Goal: Transaction & Acquisition: Purchase product/service

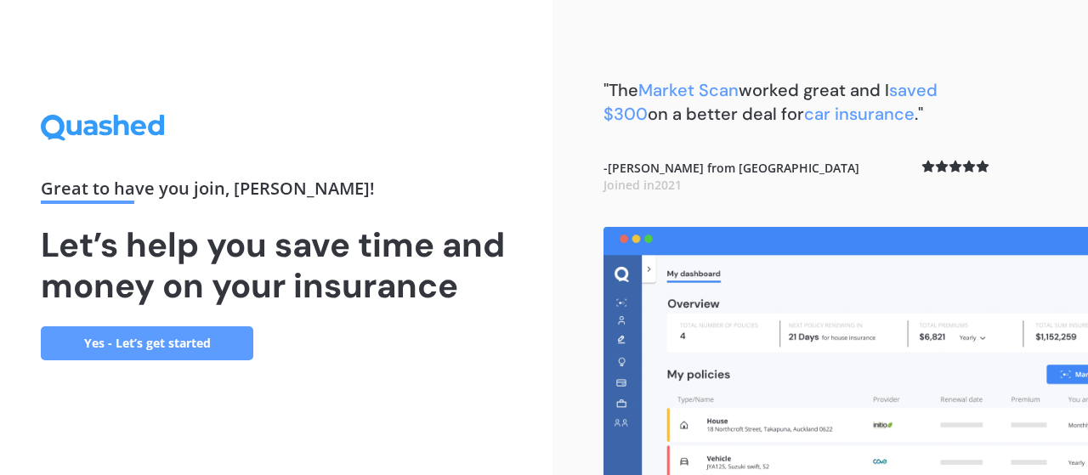
click at [200, 338] on link "Yes - Let’s get started" at bounding box center [147, 343] width 212 height 34
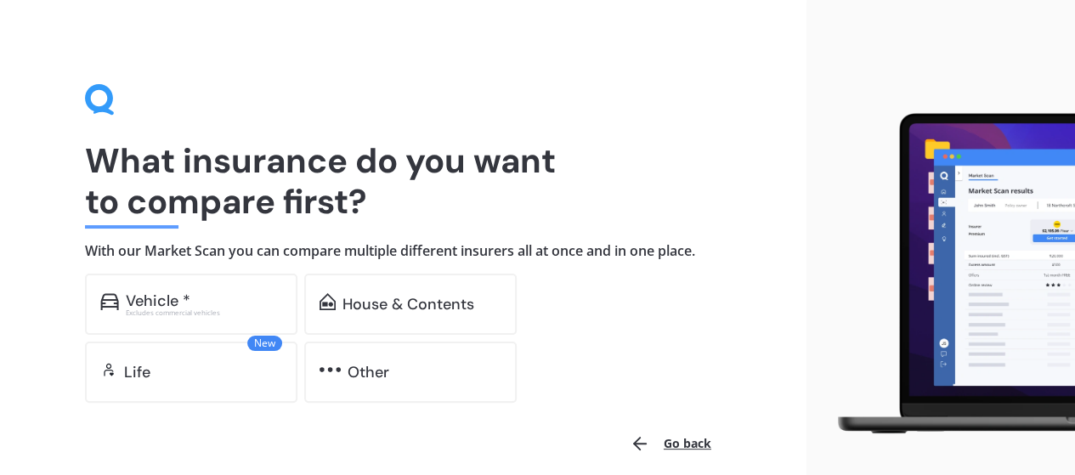
scroll to position [74, 0]
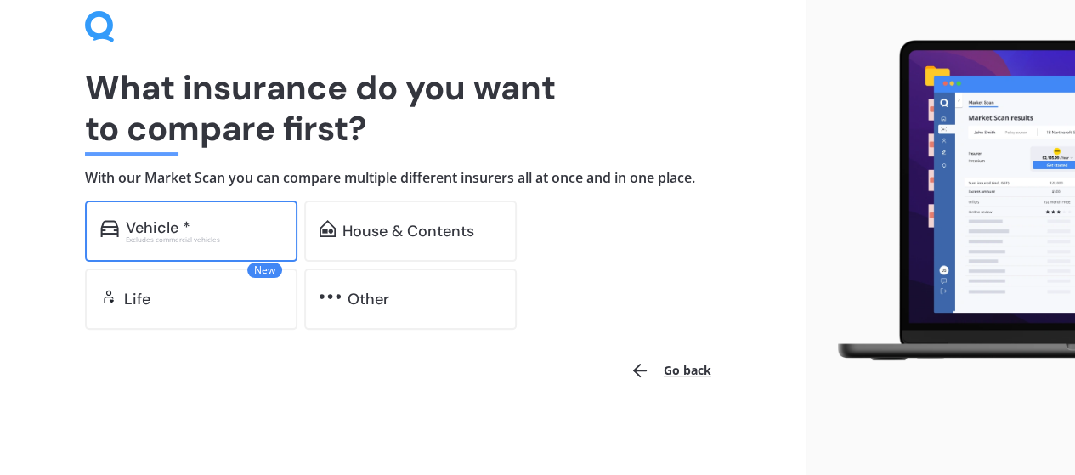
click at [162, 223] on div "Vehicle *" at bounding box center [158, 227] width 65 height 17
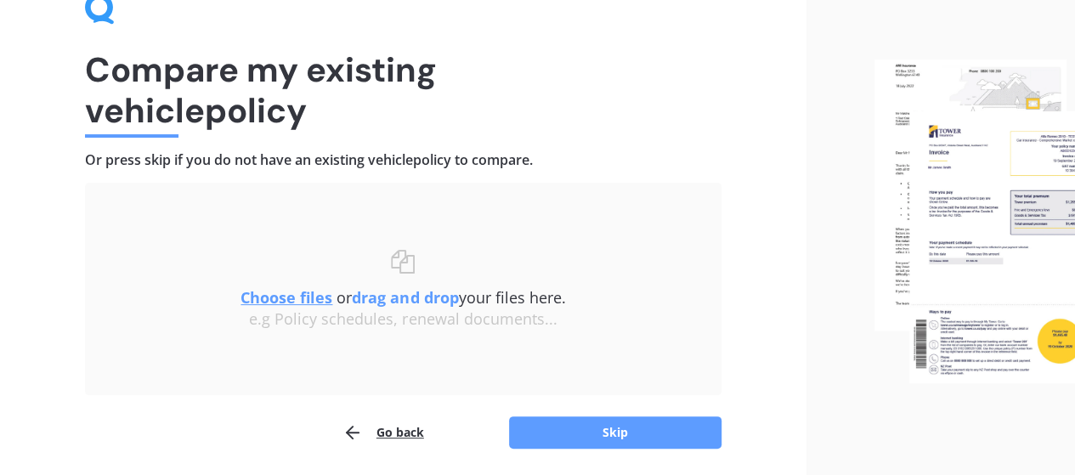
scroll to position [65, 0]
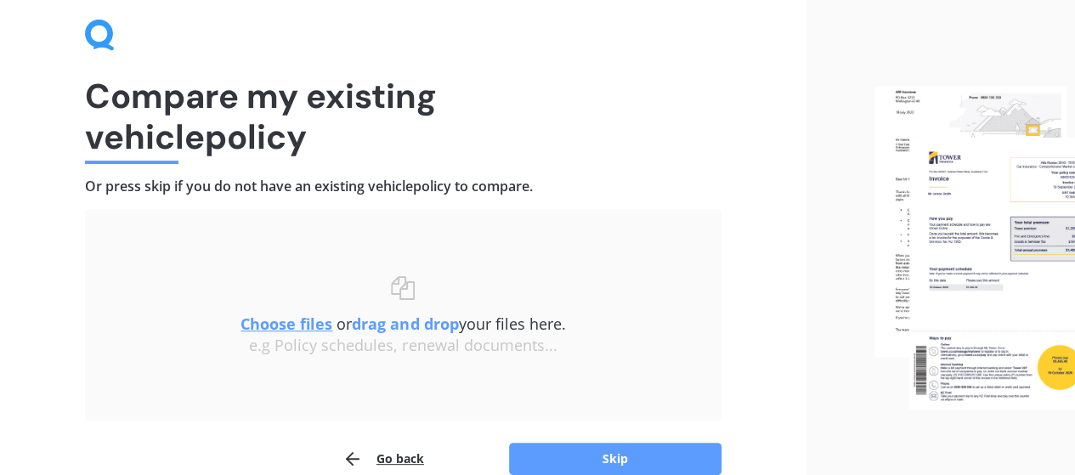
click at [947, 234] on img at bounding box center [974, 248] width 201 height 324
click at [303, 320] on u "Choose files" at bounding box center [286, 324] width 92 height 20
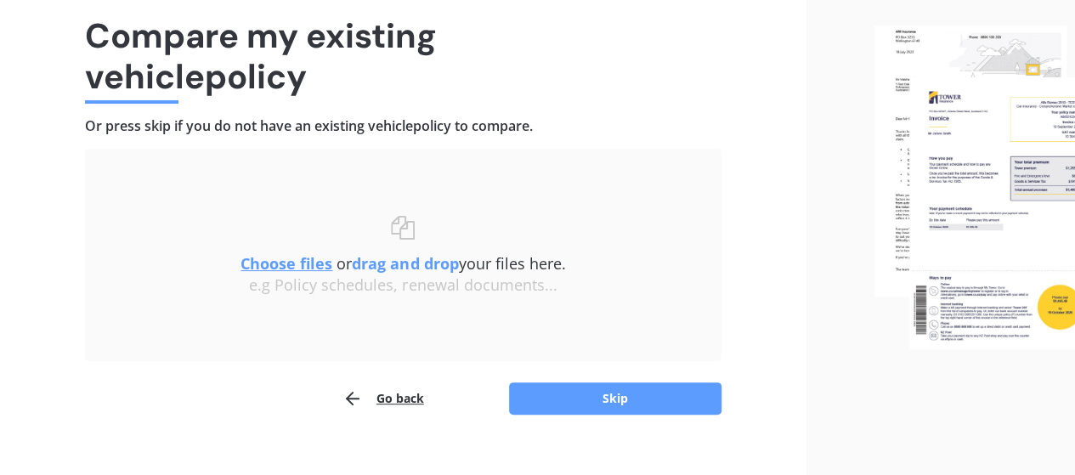
scroll to position [150, 0]
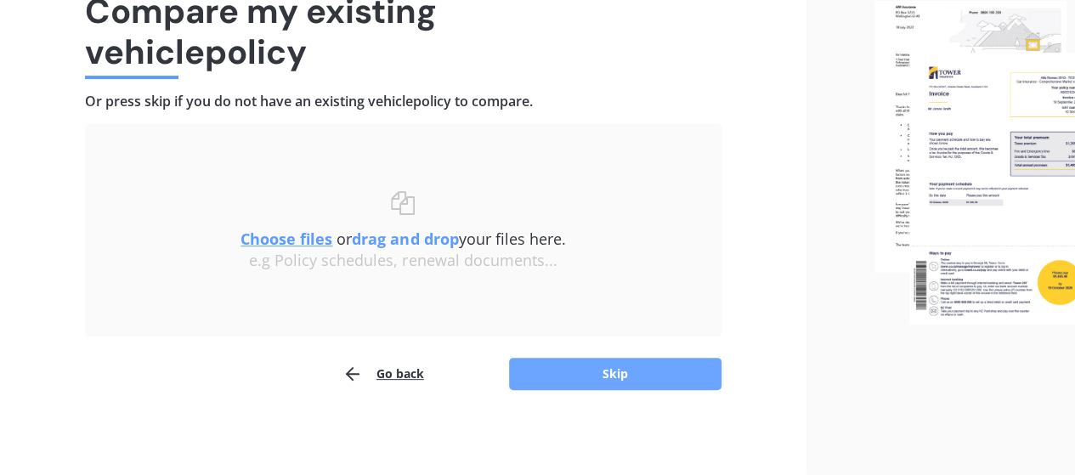
click at [580, 373] on button "Skip" at bounding box center [615, 374] width 212 height 32
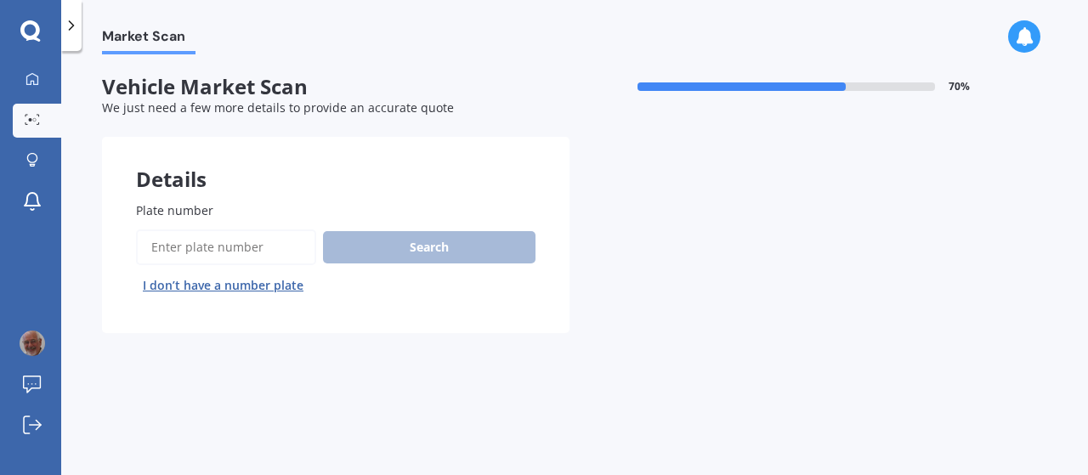
click at [246, 243] on input "Plate number" at bounding box center [226, 247] width 180 height 36
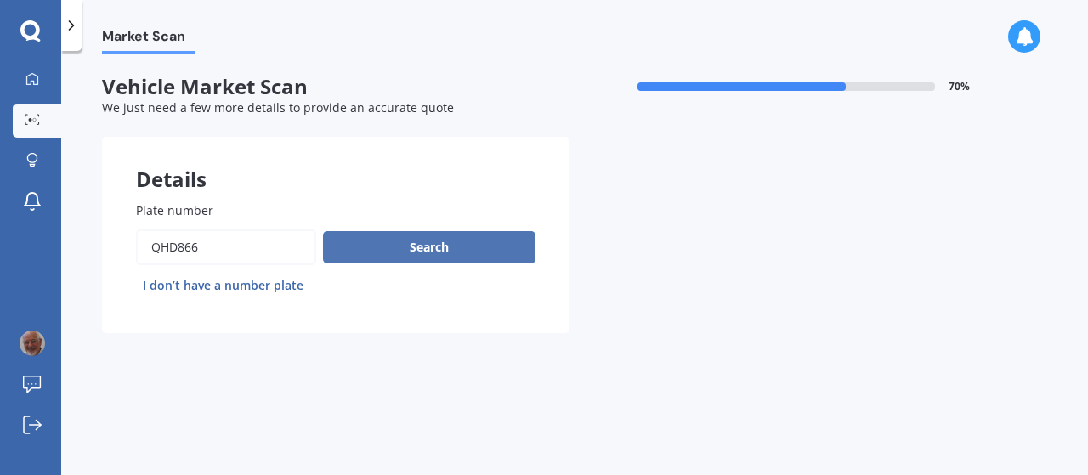
type input "qhd866"
click at [446, 254] on button "Search" at bounding box center [429, 247] width 212 height 32
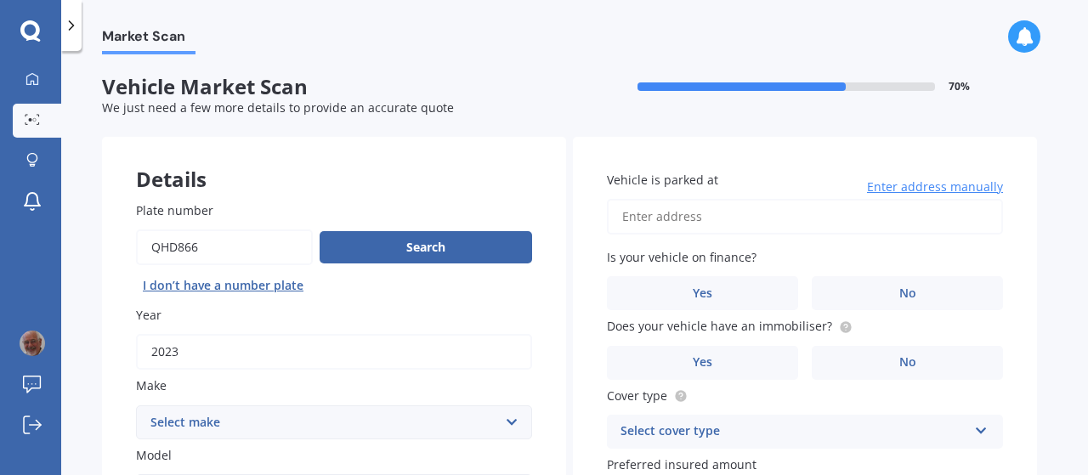
click at [645, 220] on input "Vehicle is parked at" at bounding box center [805, 217] width 396 height 36
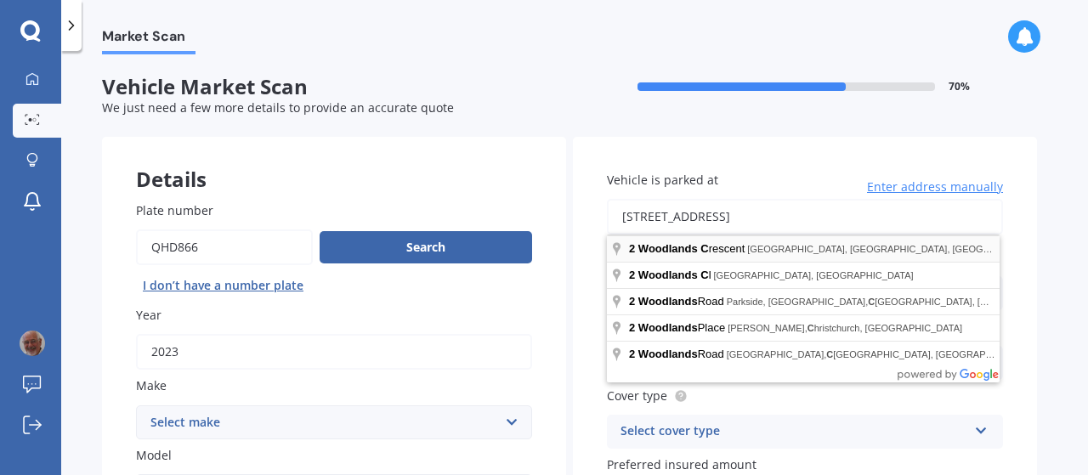
type input "[STREET_ADDRESS]"
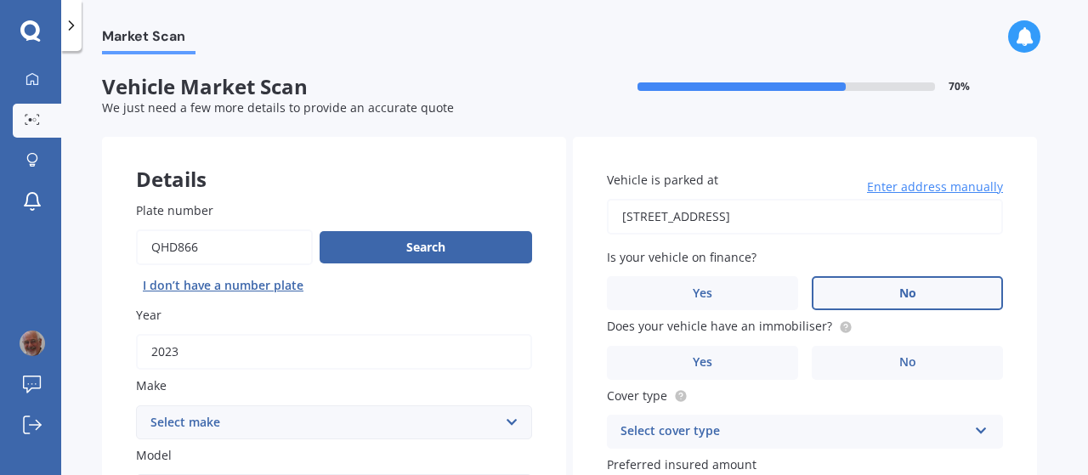
click at [901, 288] on span "No" at bounding box center [907, 293] width 17 height 14
click at [0, 0] on input "No" at bounding box center [0, 0] width 0 height 0
click at [863, 298] on label "No" at bounding box center [906, 293] width 191 height 34
click at [0, 0] on input "No" at bounding box center [0, 0] width 0 height 0
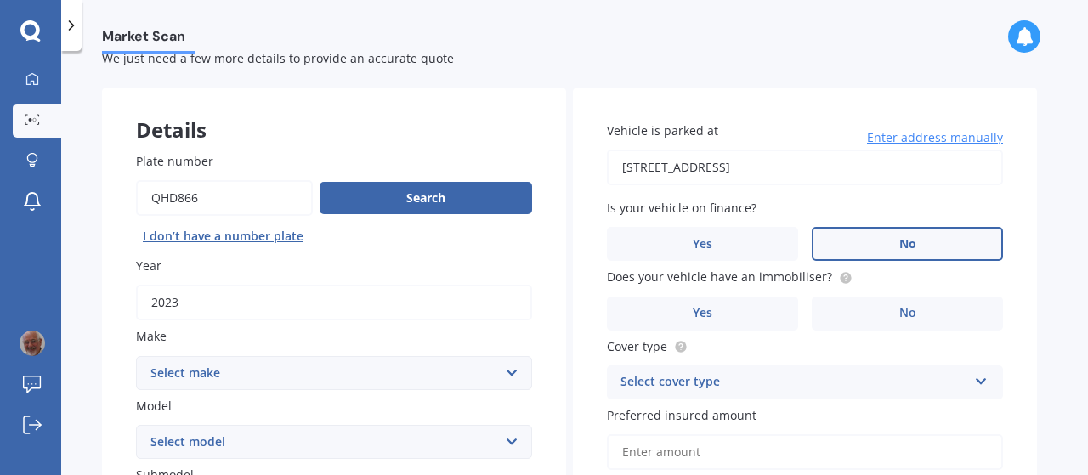
scroll to position [85, 0]
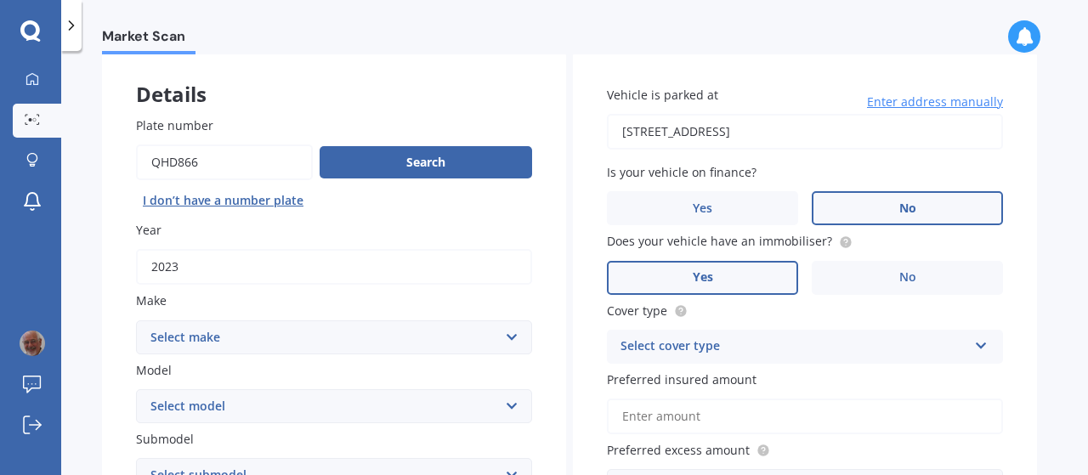
click at [699, 278] on span "Yes" at bounding box center [702, 277] width 20 height 14
click at [0, 0] on input "Yes" at bounding box center [0, 0] width 0 height 0
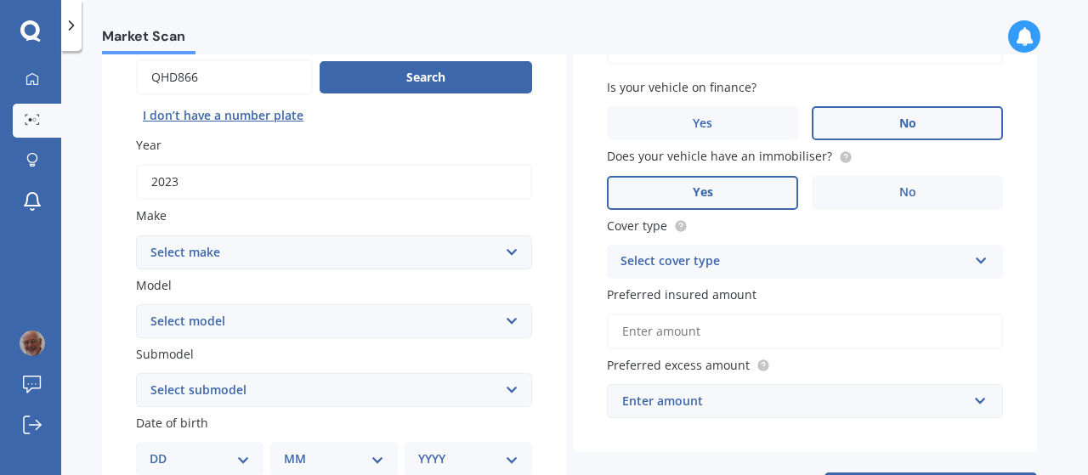
click at [692, 266] on div "Select cover type" at bounding box center [793, 261] width 347 height 20
click at [676, 295] on span "Comprehensive" at bounding box center [666, 294] width 90 height 16
click at [684, 334] on input "Preferred insured amount" at bounding box center [805, 332] width 396 height 36
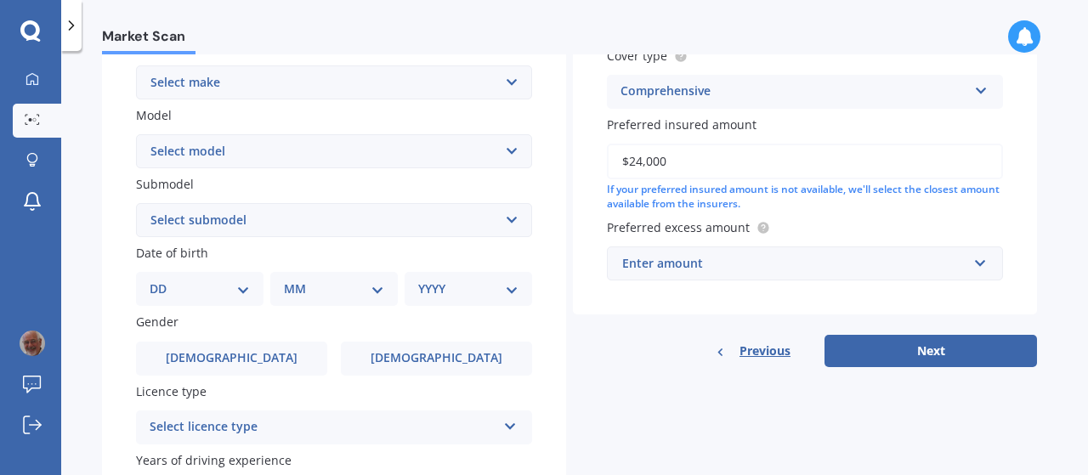
scroll to position [425, 0]
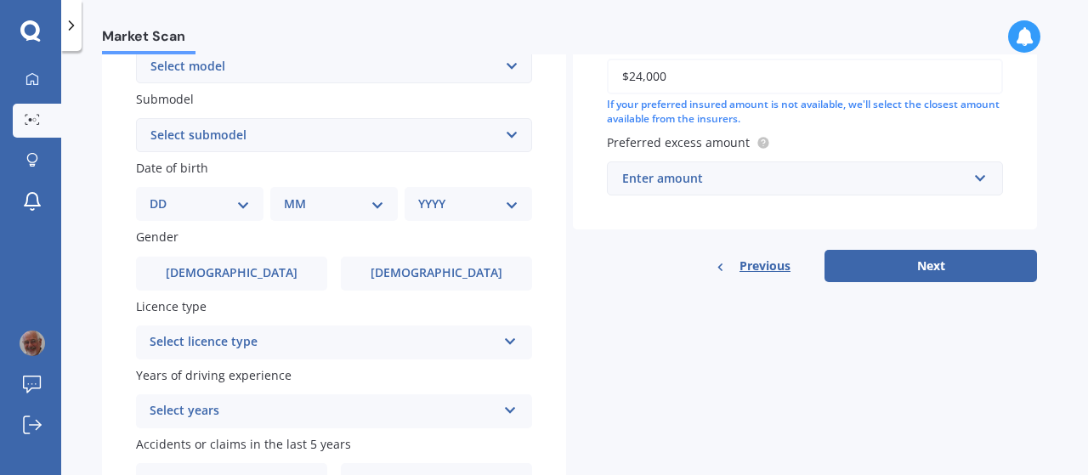
type input "$24,000"
click at [838, 178] on div "Enter amount" at bounding box center [794, 178] width 345 height 19
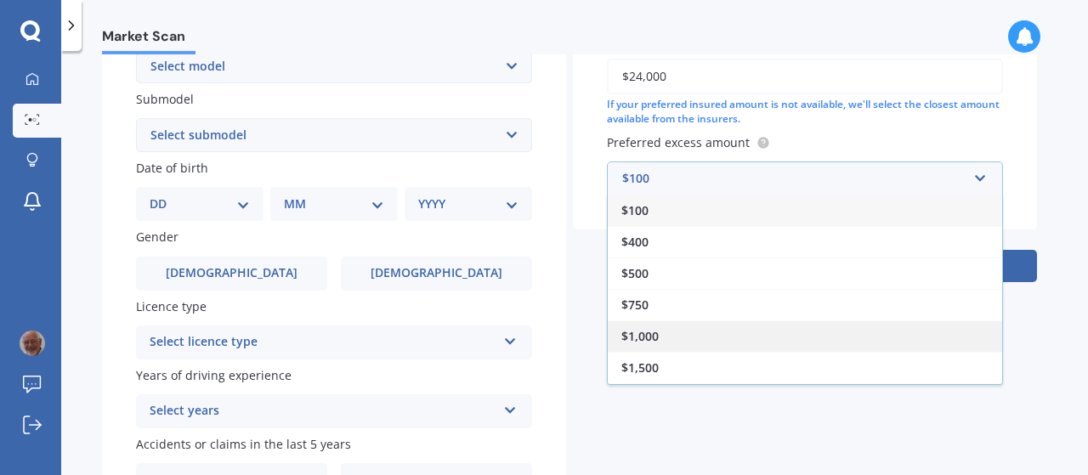
click at [653, 336] on span "$1,000" at bounding box center [639, 336] width 37 height 16
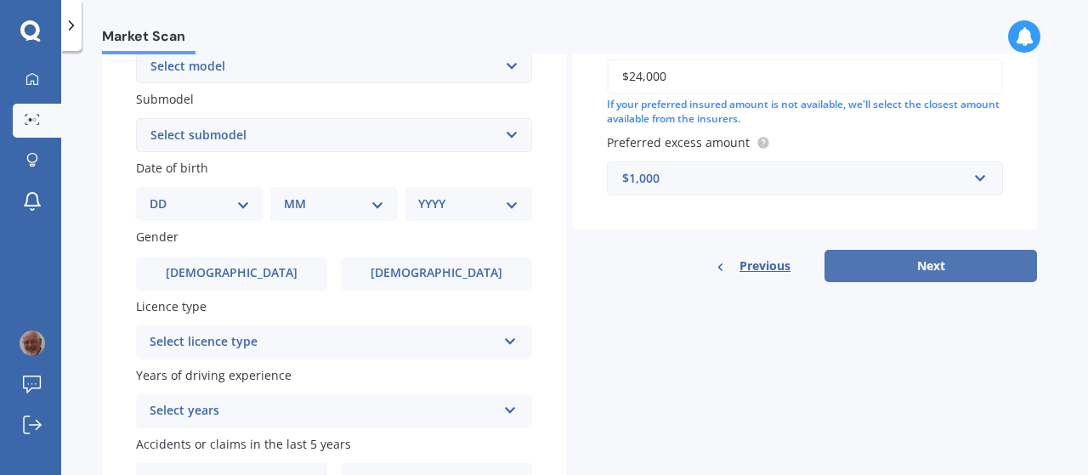
click at [916, 271] on button "Next" at bounding box center [930, 266] width 212 height 32
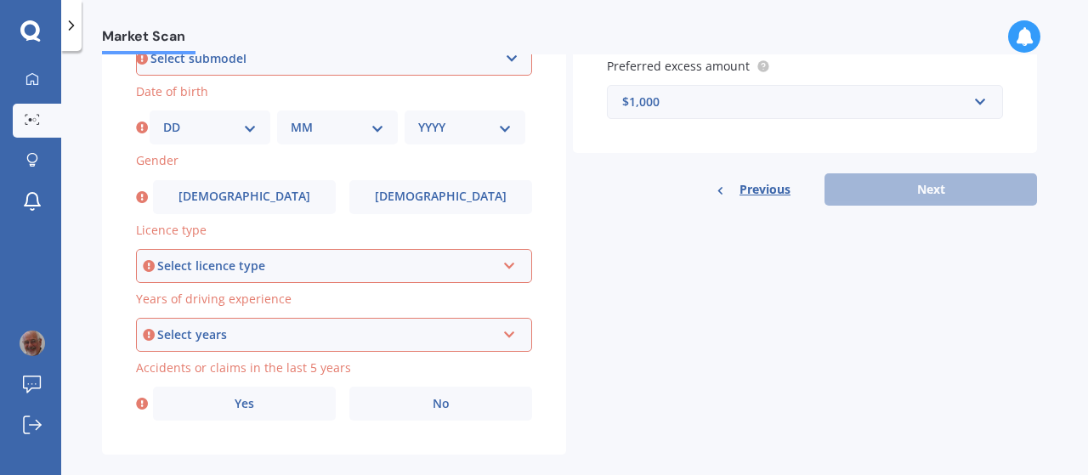
scroll to position [528, 0]
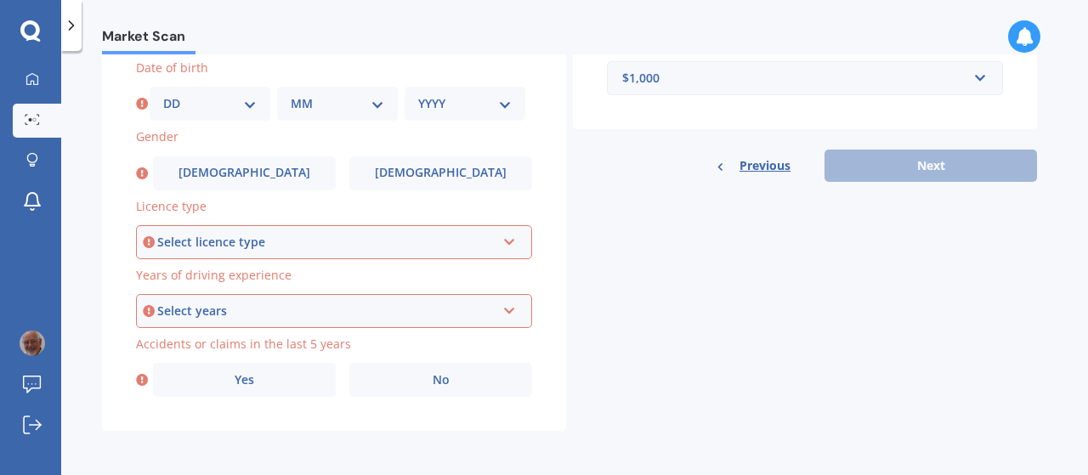
click at [955, 159] on div "Previous Next" at bounding box center [805, 166] width 464 height 32
click at [954, 159] on div "Previous Next" at bounding box center [805, 166] width 464 height 32
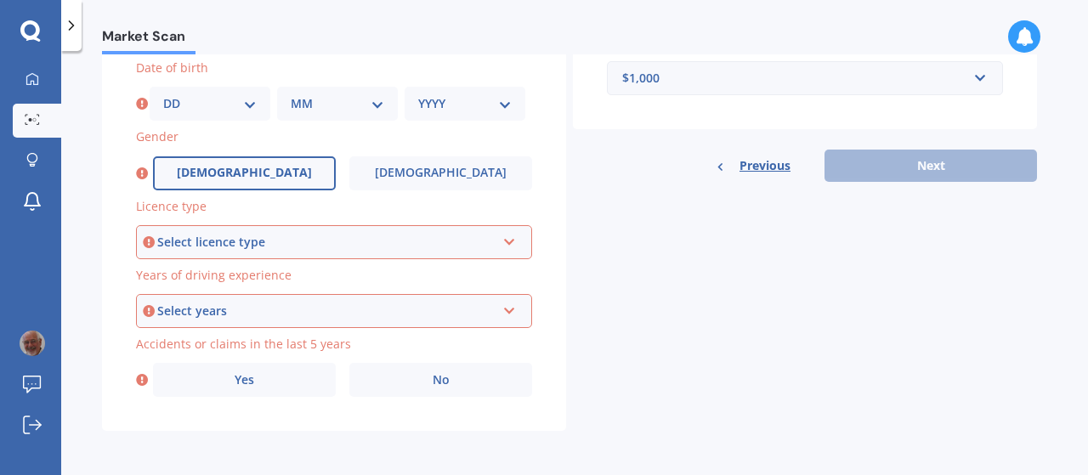
click at [223, 172] on label "[DEMOGRAPHIC_DATA]" at bounding box center [244, 173] width 183 height 34
click at [0, 0] on input "[DEMOGRAPHIC_DATA]" at bounding box center [0, 0] width 0 height 0
click at [251, 101] on select "DD 01 02 03 04 05 06 07 08 09 10 11 12 13 14 15 16 17 18 19 20 21 22 23 24 25 2…" at bounding box center [209, 103] width 93 height 19
select select "02"
click at [163, 94] on select "DD 01 02 03 04 05 06 07 08 09 10 11 12 13 14 15 16 17 18 19 20 21 22 23 24 25 2…" at bounding box center [209, 103] width 93 height 19
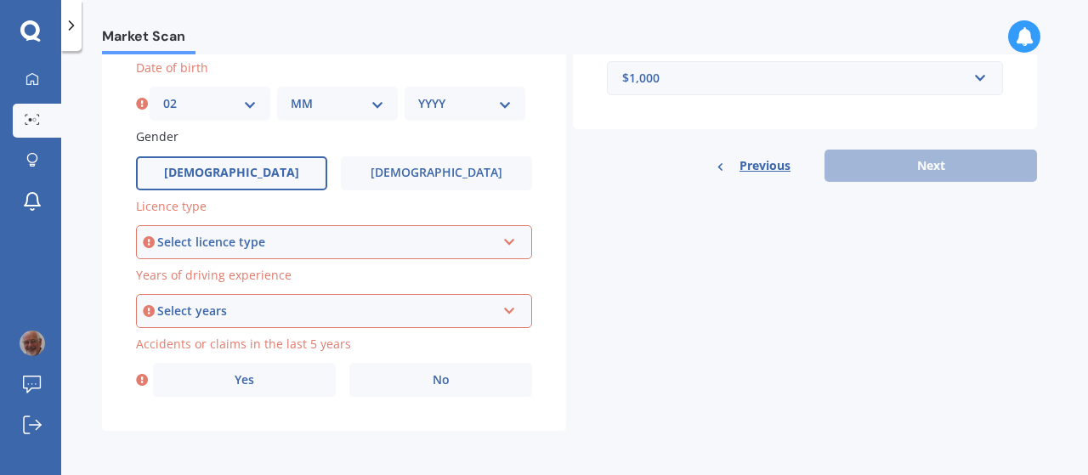
click at [376, 97] on select "MM 01 02 03 04 05 06 07 08 09 10 11 12" at bounding box center [337, 103] width 93 height 19
select select "10"
click at [291, 94] on select "MM 01 02 03 04 05 06 07 08 09 10 11 12" at bounding box center [337, 103] width 93 height 19
click at [472, 105] on select "YYYY 2025 2024 2023 2022 2021 2020 2019 2018 2017 2016 2015 2014 2013 2012 2011…" at bounding box center [464, 103] width 93 height 19
select select "1946"
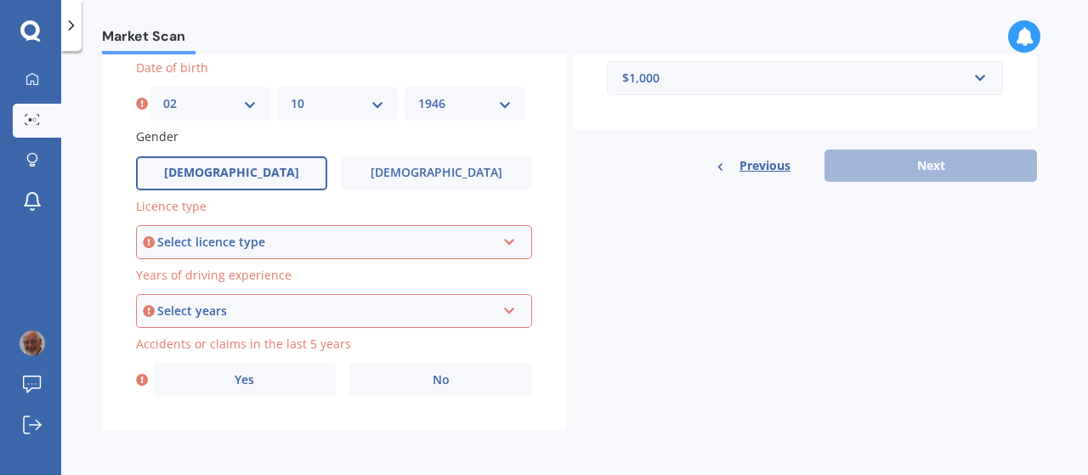
click at [418, 94] on select "YYYY 2025 2024 2023 2022 2021 2020 2019 2018 2017 2016 2015 2014 2013 2012 2011…" at bounding box center [464, 103] width 93 height 19
click at [506, 240] on icon at bounding box center [509, 239] width 14 height 12
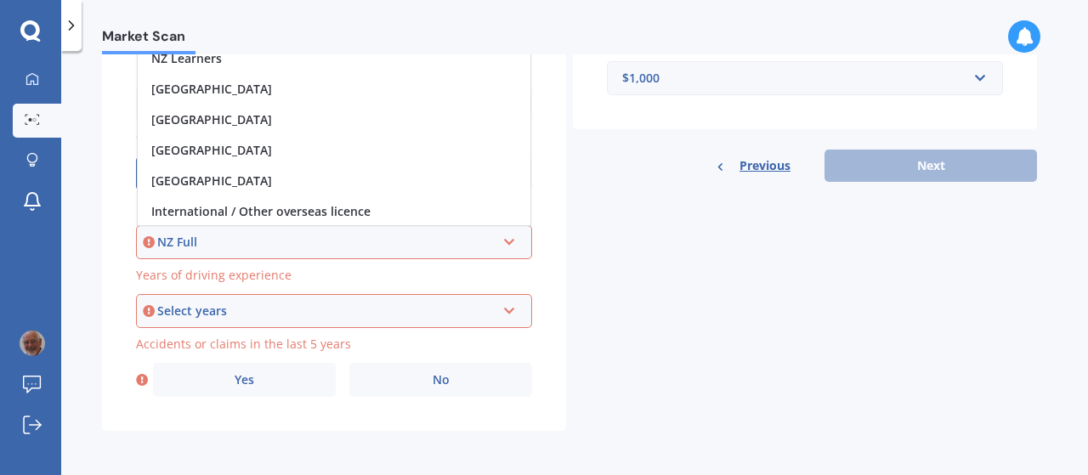
scroll to position [443, 0]
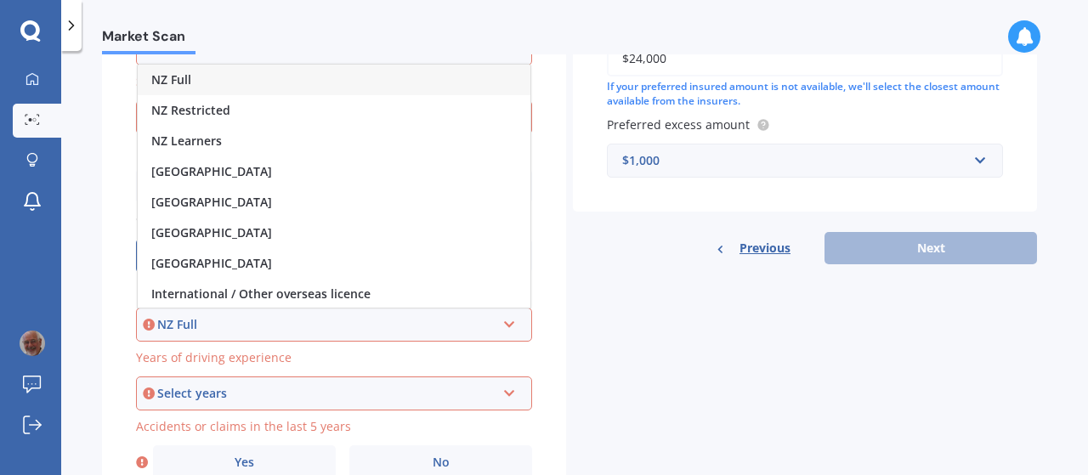
click at [185, 81] on span "NZ Full" at bounding box center [171, 79] width 40 height 16
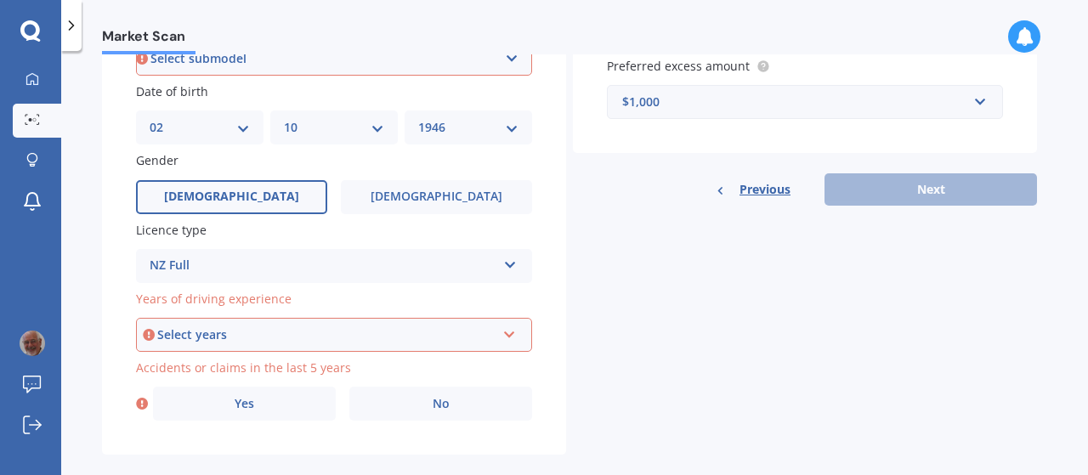
scroll to position [528, 0]
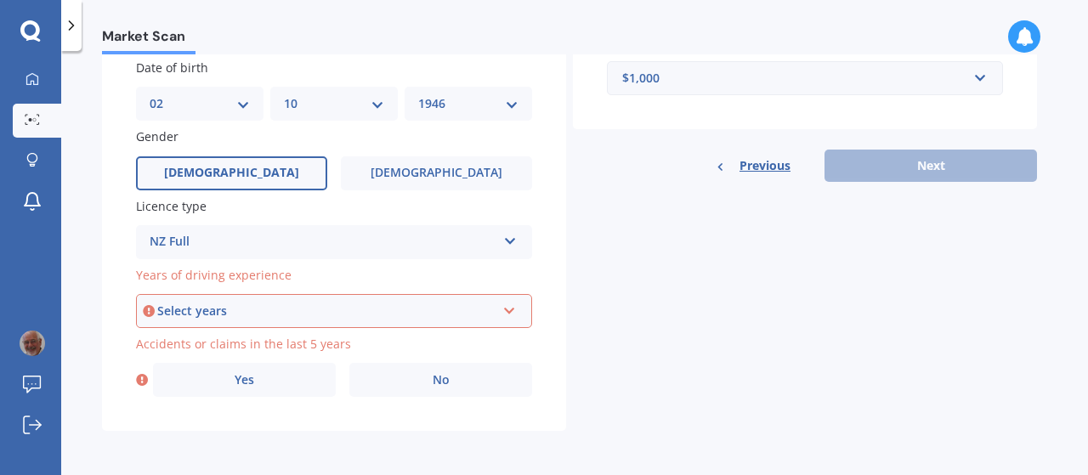
click at [513, 311] on icon at bounding box center [509, 308] width 14 height 12
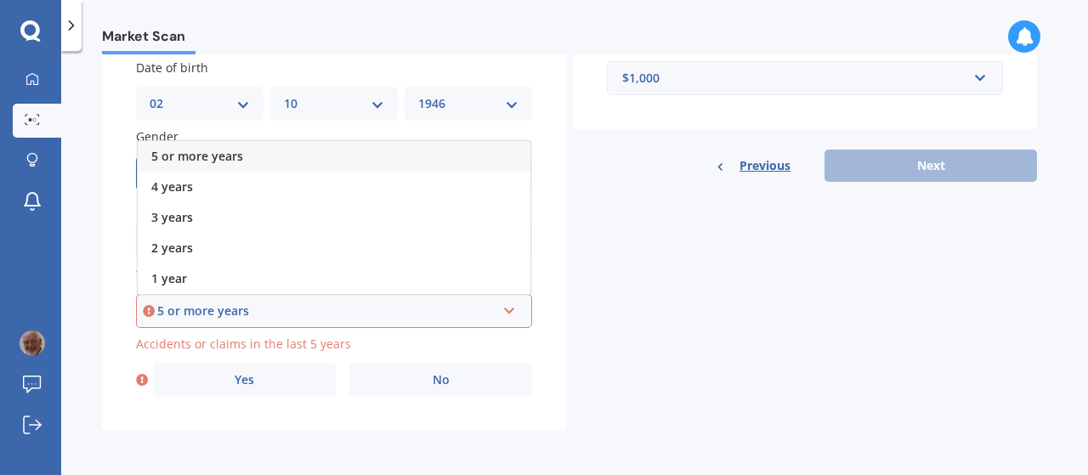
click at [353, 313] on div "5 or more years" at bounding box center [326, 311] width 338 height 19
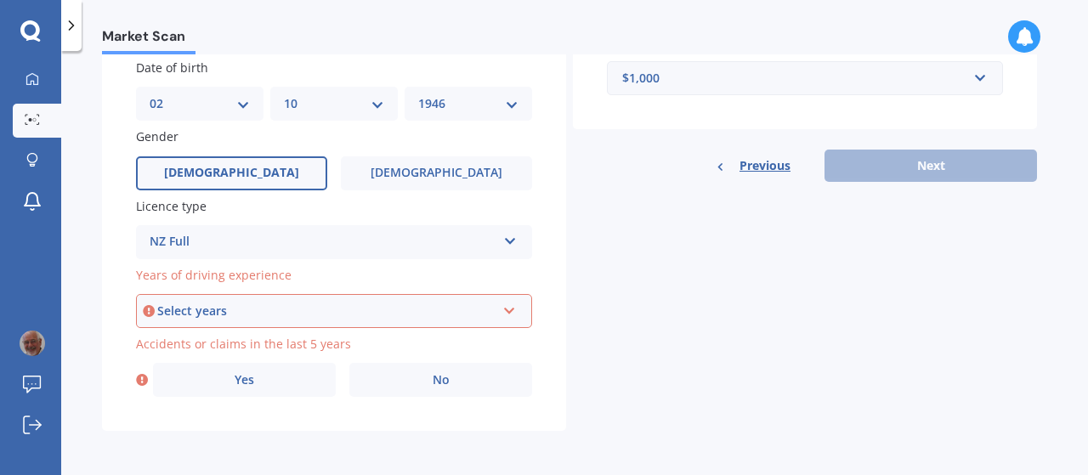
click at [214, 311] on div "Select years" at bounding box center [326, 311] width 338 height 19
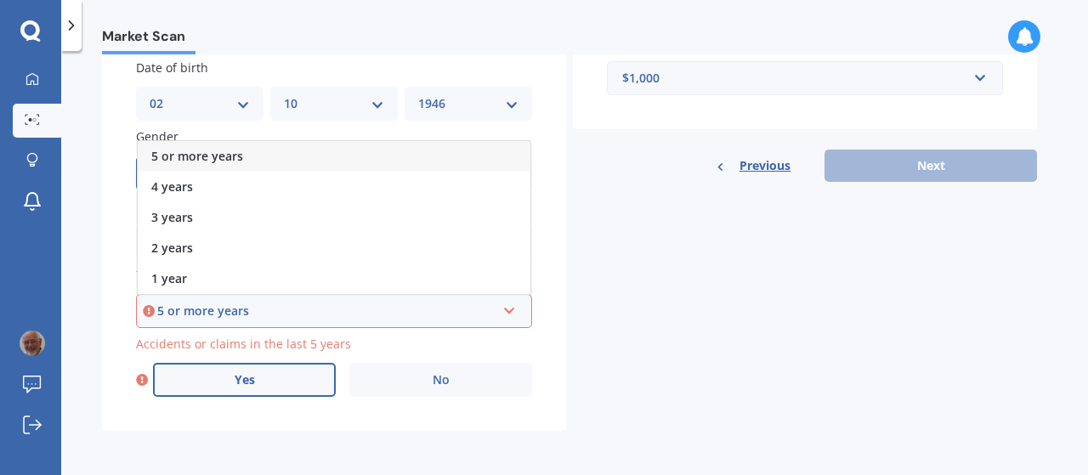
click at [229, 375] on label "Yes" at bounding box center [244, 380] width 183 height 34
click at [0, 0] on input "Yes" at bounding box center [0, 0] width 0 height 0
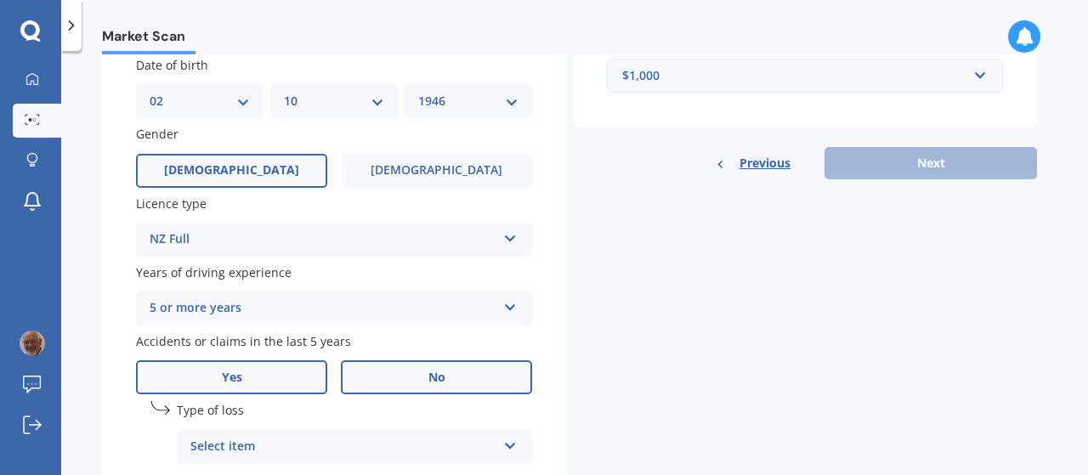
scroll to position [613, 0]
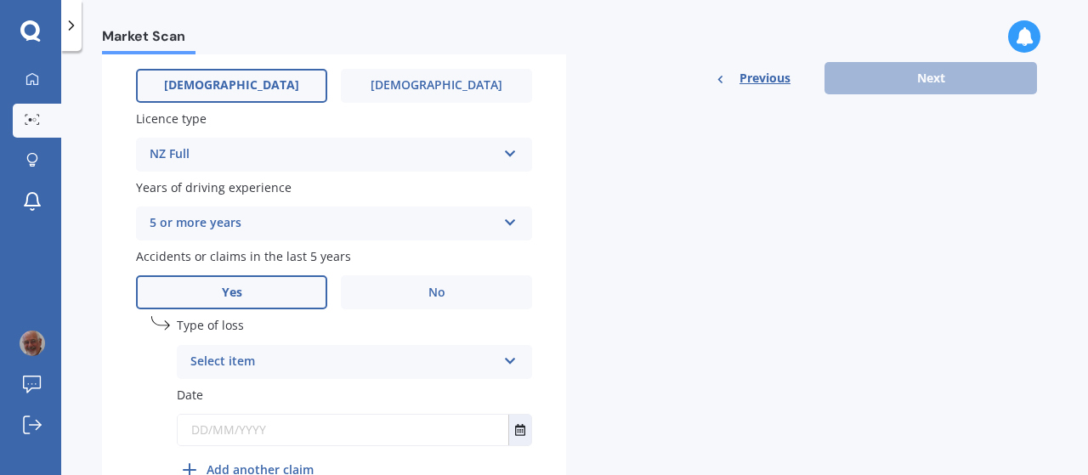
click at [215, 325] on span "Type of loss" at bounding box center [210, 326] width 67 height 16
click at [240, 364] on div "Select item" at bounding box center [343, 362] width 306 height 20
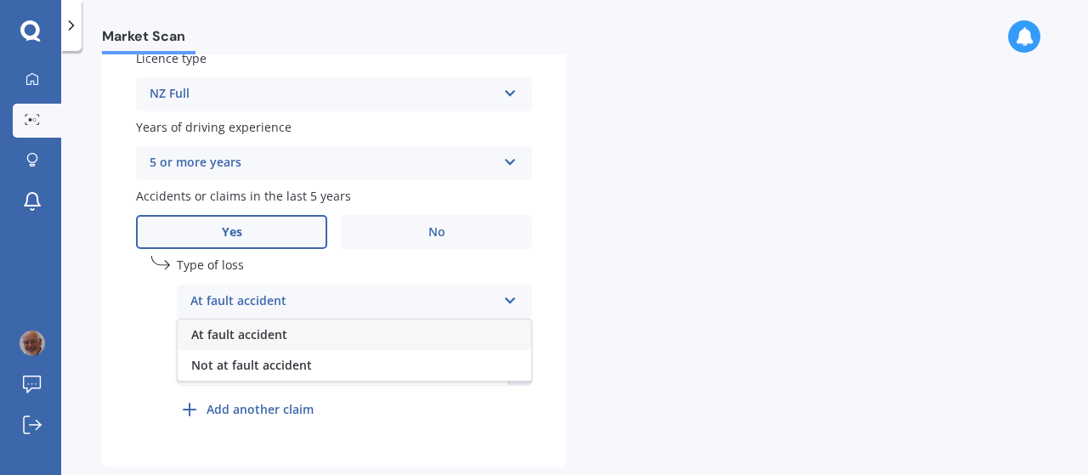
scroll to position [698, 0]
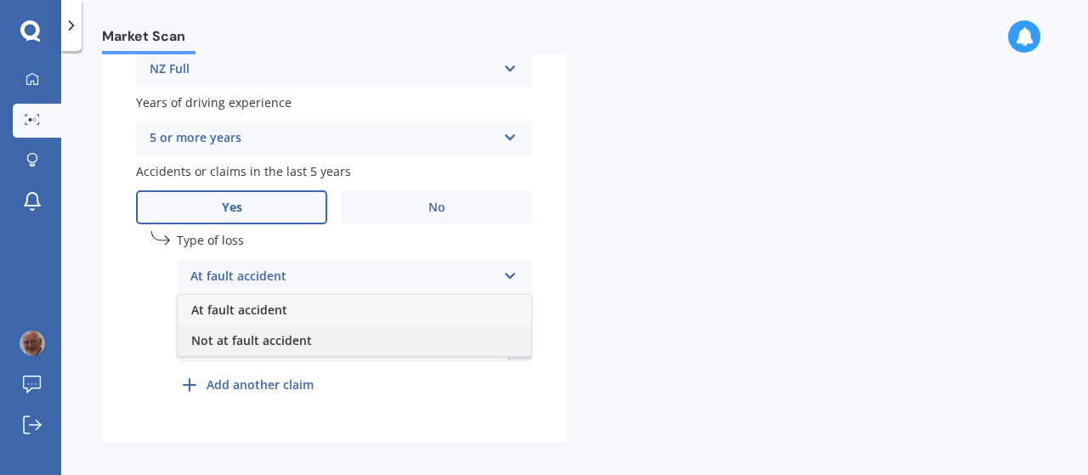
click at [265, 343] on span "Not at fault accident" at bounding box center [251, 340] width 121 height 16
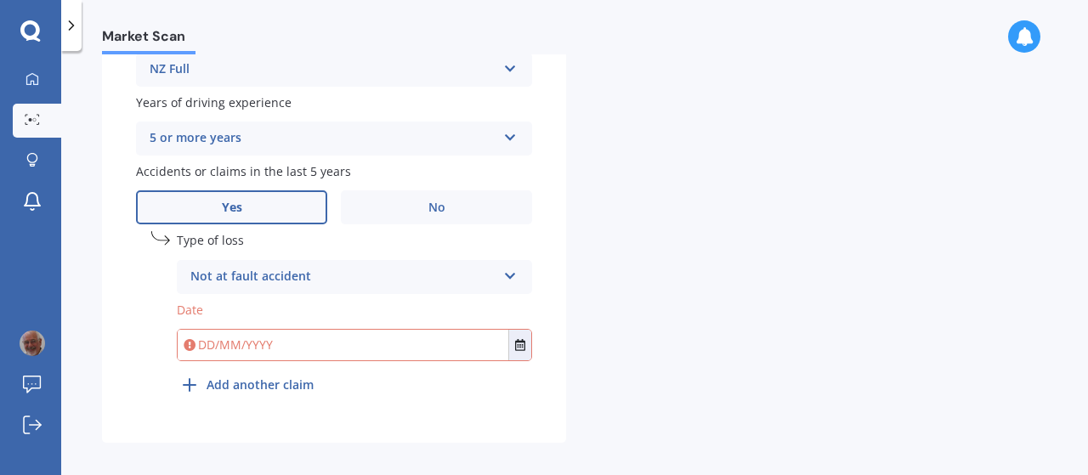
click at [215, 308] on label "Date" at bounding box center [354, 310] width 355 height 18
click at [233, 244] on span "Type of loss" at bounding box center [210, 241] width 67 height 16
click at [513, 274] on icon at bounding box center [510, 273] width 14 height 12
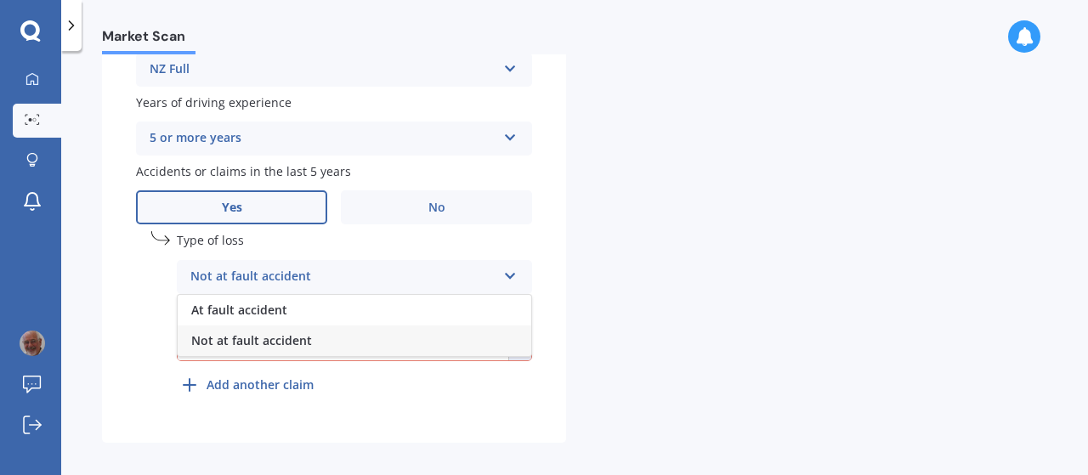
click at [246, 342] on span "Not at fault accident" at bounding box center [251, 340] width 121 height 16
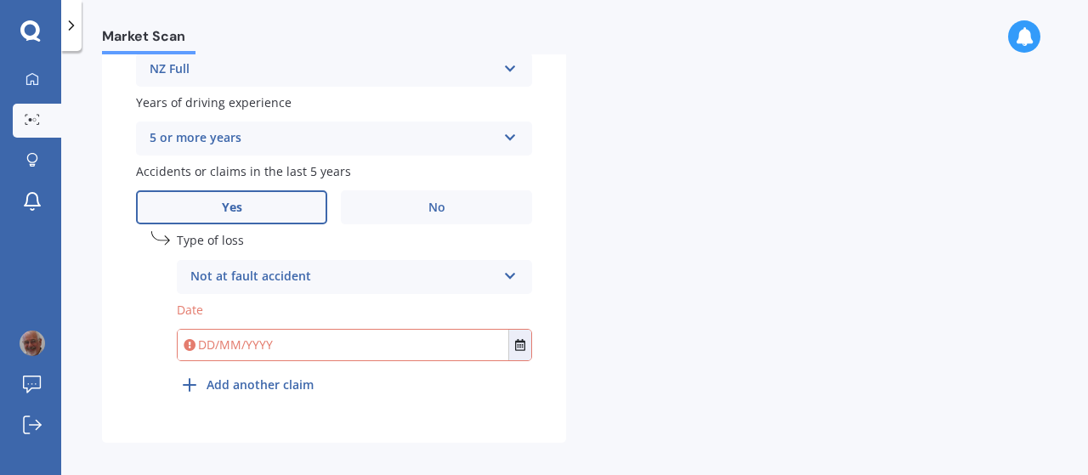
click at [220, 342] on input "text" at bounding box center [343, 345] width 331 height 31
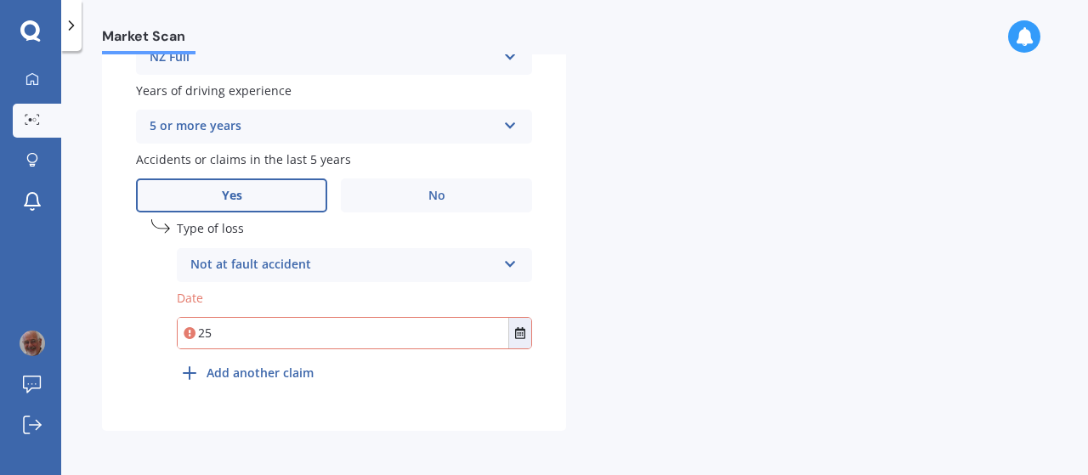
scroll to position [712, 0]
type input "25"
click at [523, 332] on icon "Select date" at bounding box center [520, 333] width 10 height 12
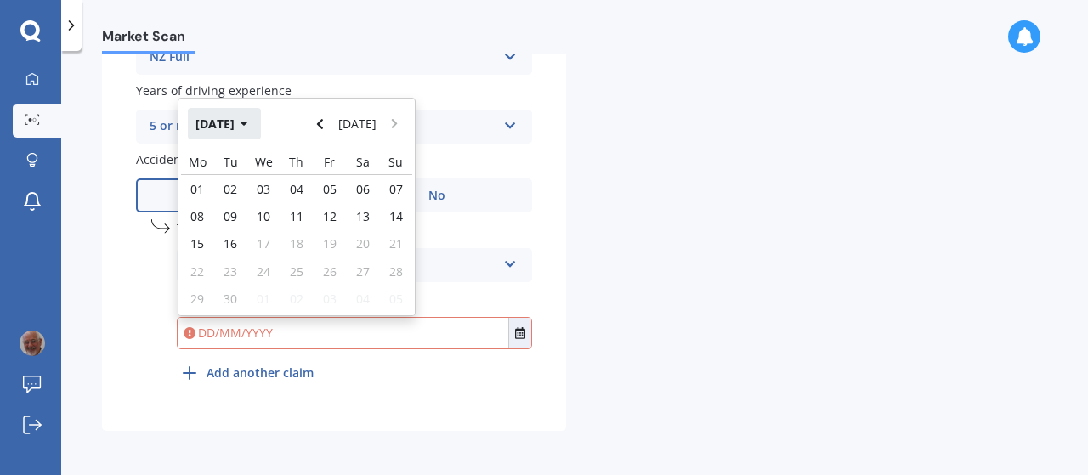
click at [248, 121] on icon "button" at bounding box center [244, 124] width 8 height 12
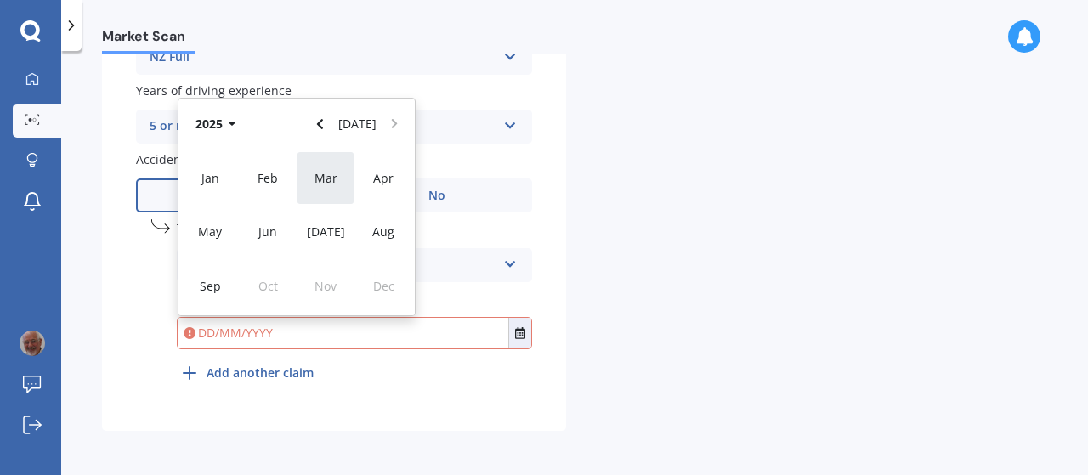
click at [331, 183] on span "Mar" at bounding box center [325, 178] width 23 height 16
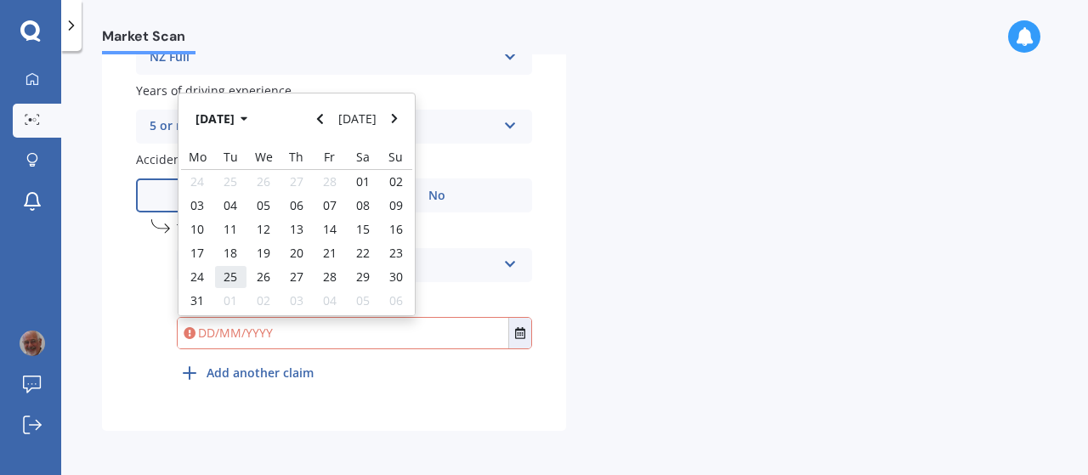
click at [230, 278] on span "25" at bounding box center [230, 276] width 14 height 16
type input "[DATE]"
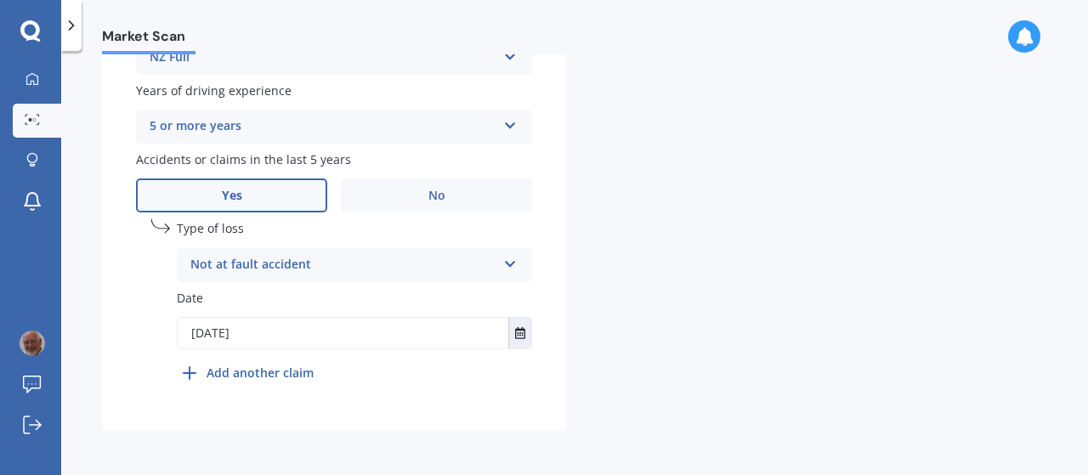
click at [272, 371] on b "Add another claim" at bounding box center [259, 373] width 107 height 18
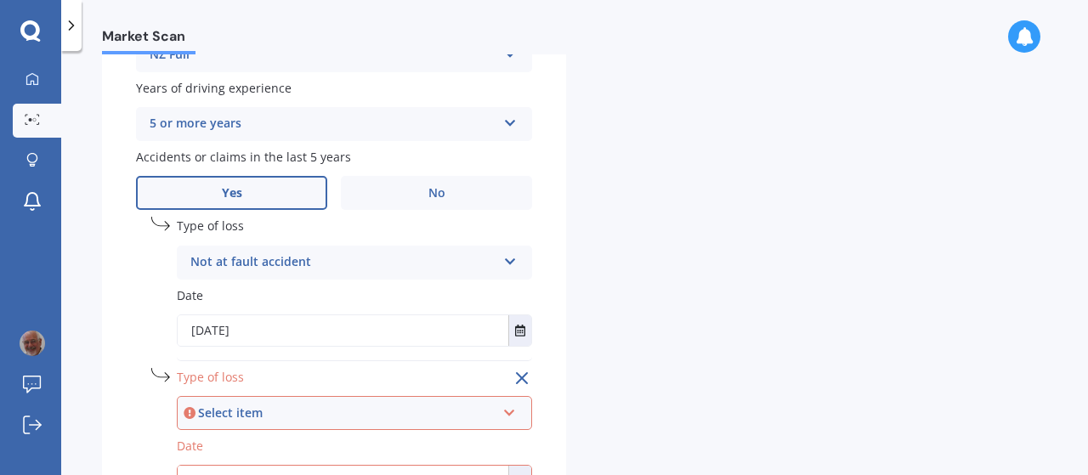
click at [513, 414] on icon at bounding box center [509, 410] width 14 height 12
click at [270, 354] on span "At fault accident" at bounding box center [240, 350] width 96 height 16
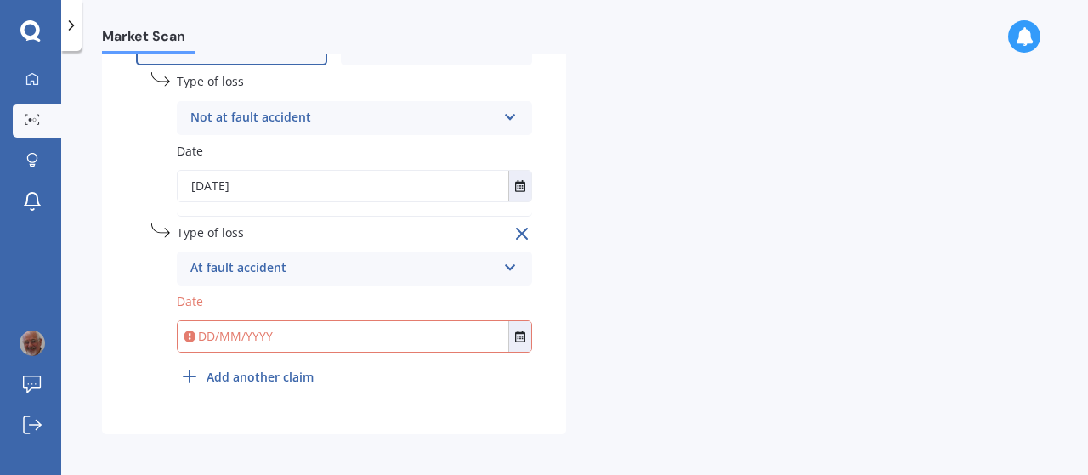
scroll to position [862, 0]
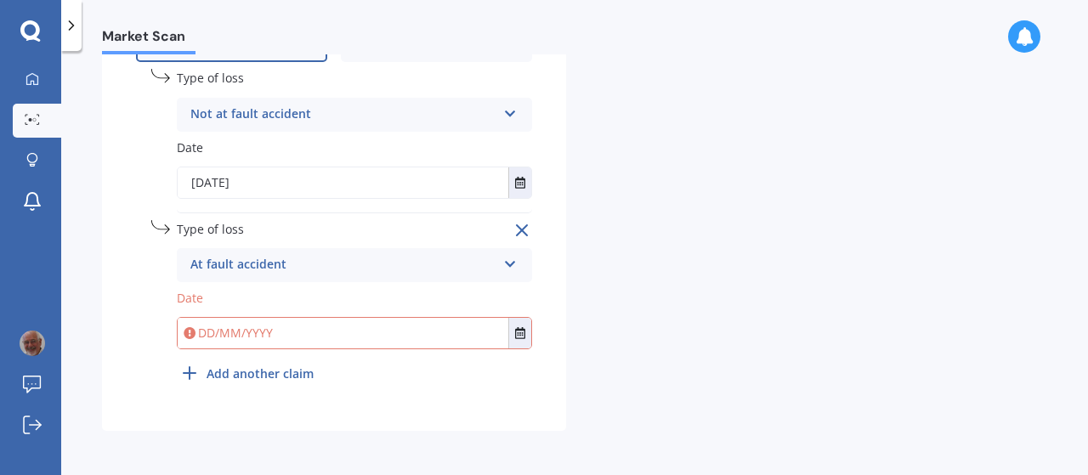
click at [207, 333] on input "text" at bounding box center [343, 333] width 331 height 31
click at [518, 333] on icon "Select date" at bounding box center [520, 333] width 10 height 12
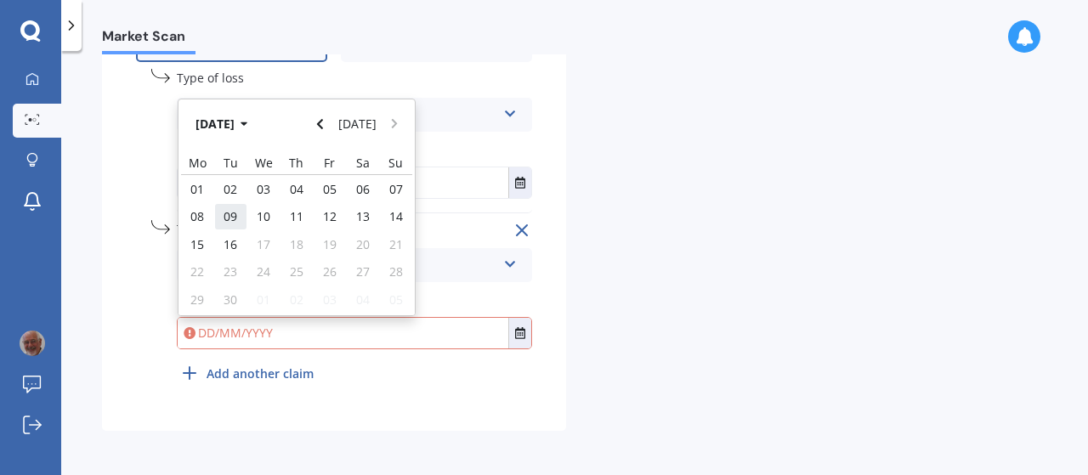
click at [231, 218] on span "09" at bounding box center [230, 216] width 14 height 16
type input "[DATE]"
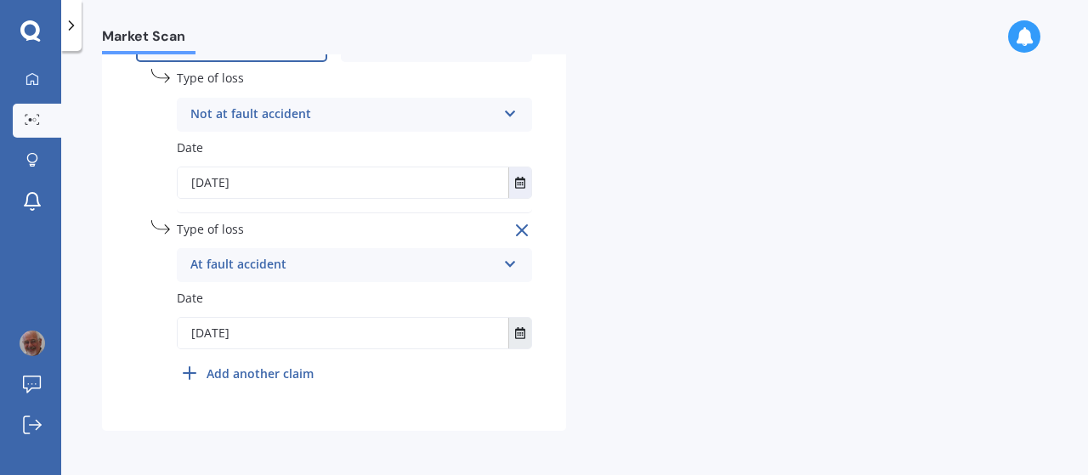
click at [522, 334] on icon "Select date" at bounding box center [520, 333] width 10 height 12
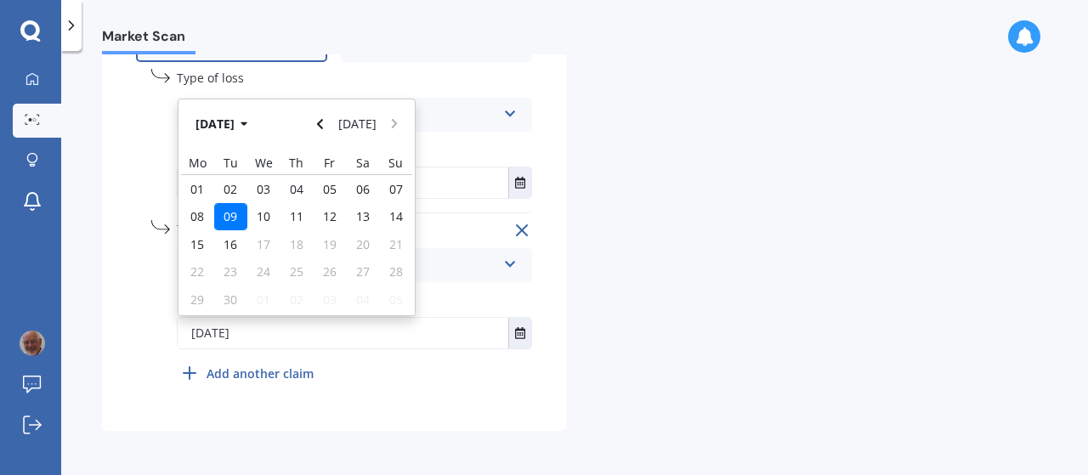
click at [309, 336] on input "[DATE]" at bounding box center [343, 333] width 331 height 31
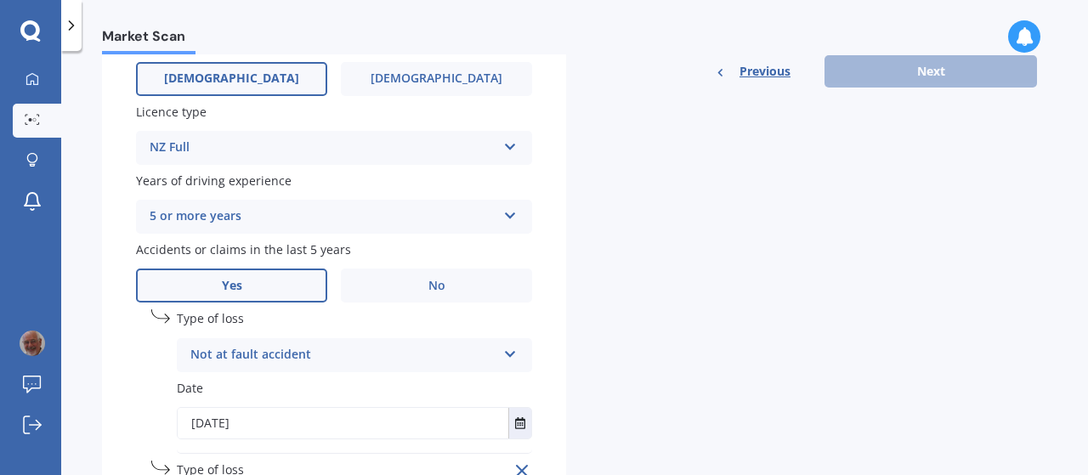
scroll to position [523, 0]
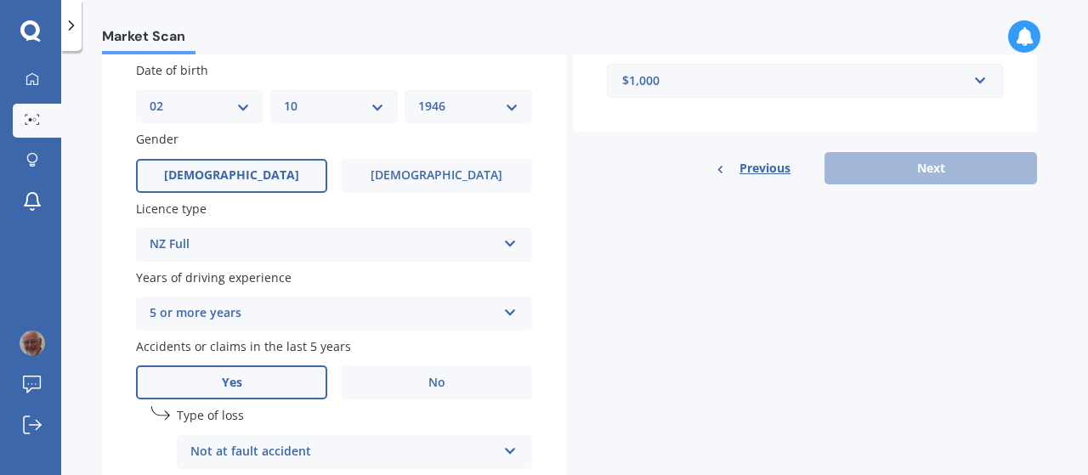
click at [924, 178] on div "Previous Next" at bounding box center [805, 168] width 464 height 32
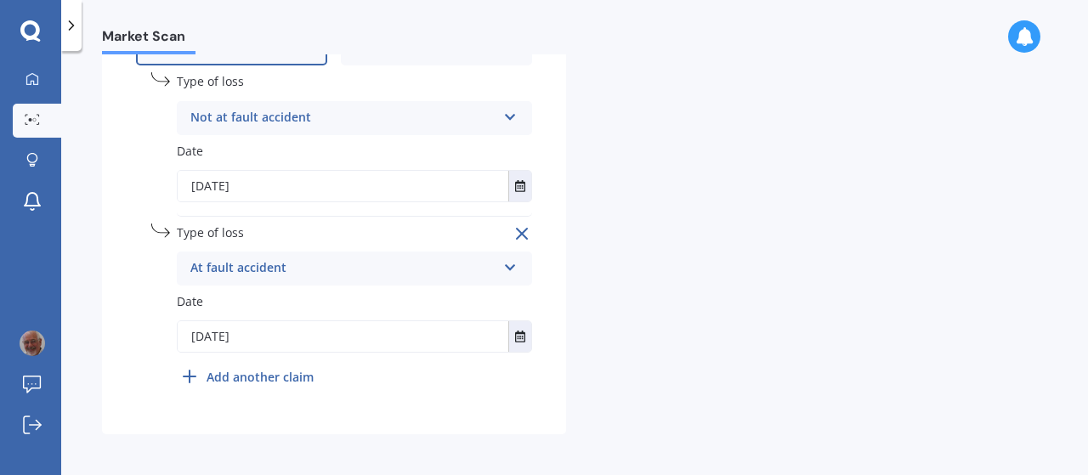
scroll to position [862, 0]
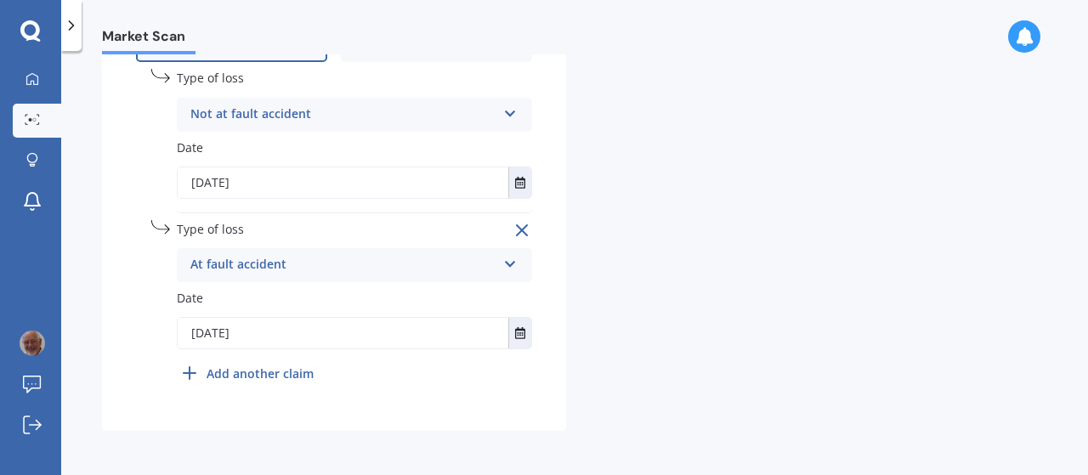
click at [302, 368] on b "Add another claim" at bounding box center [259, 373] width 107 height 18
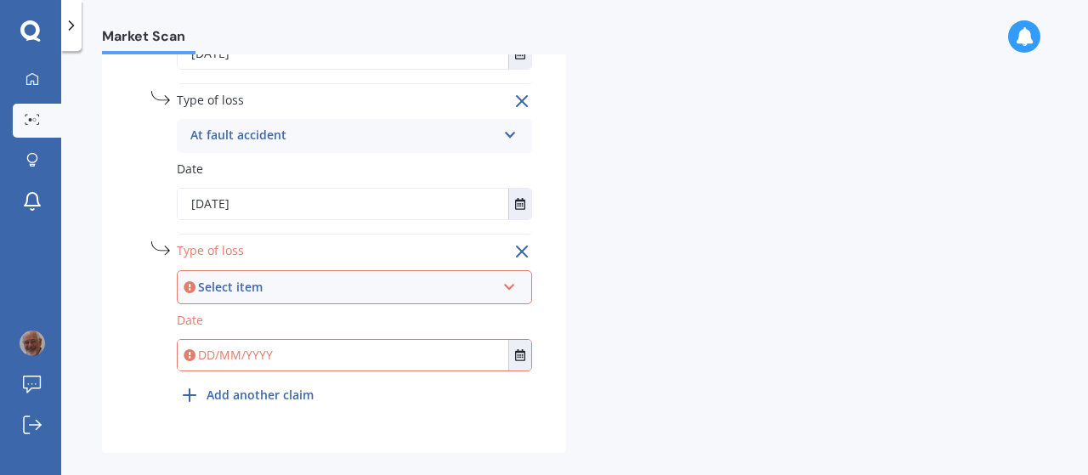
scroll to position [1013, 0]
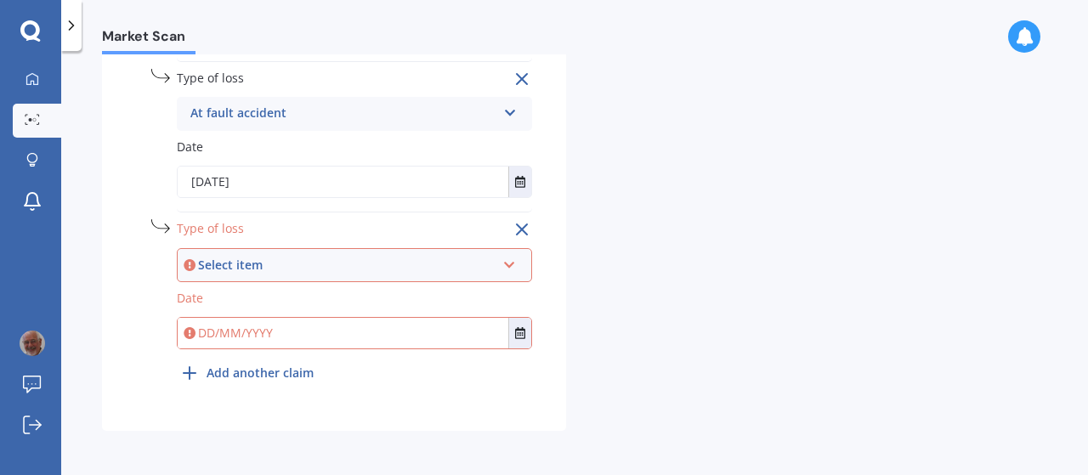
click at [1023, 38] on icon at bounding box center [1023, 36] width 19 height 19
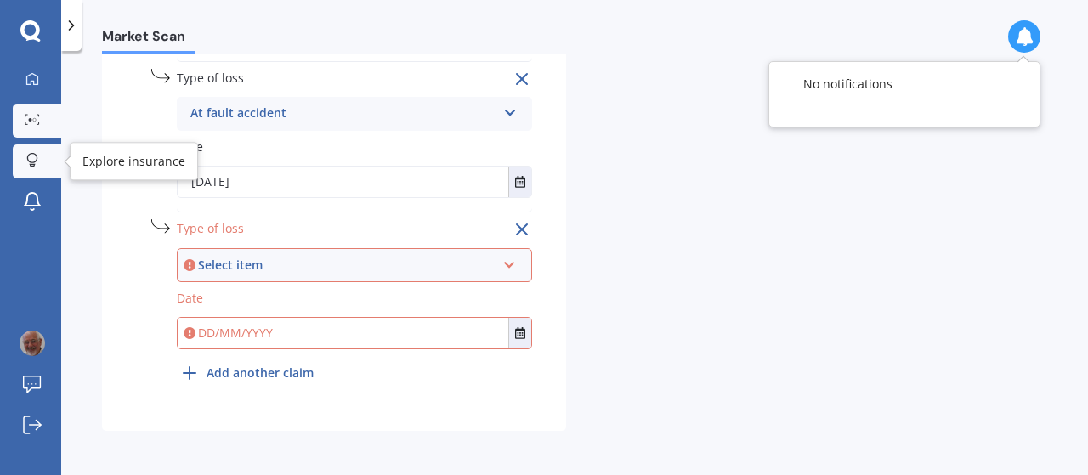
click at [30, 157] on icon at bounding box center [32, 160] width 12 height 14
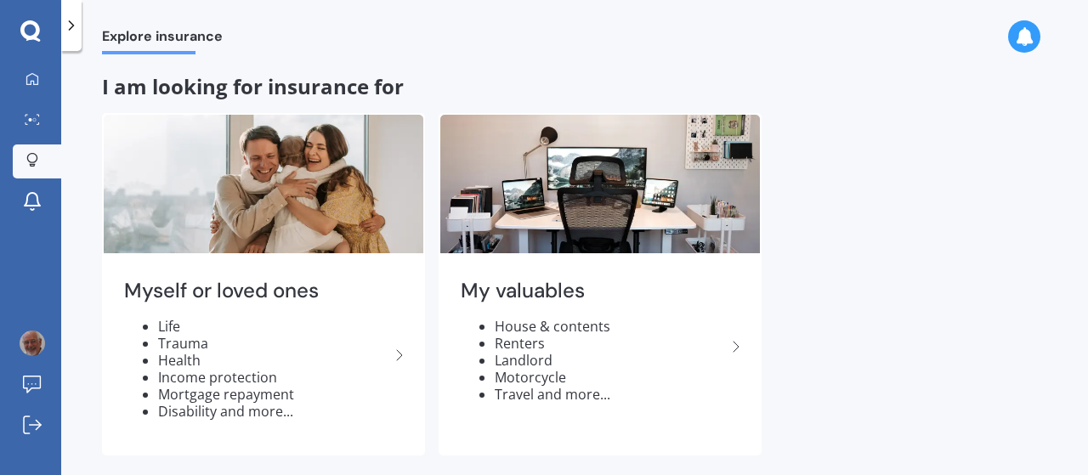
click at [30, 157] on icon at bounding box center [32, 160] width 12 height 14
click at [26, 26] on icon at bounding box center [30, 31] width 20 height 22
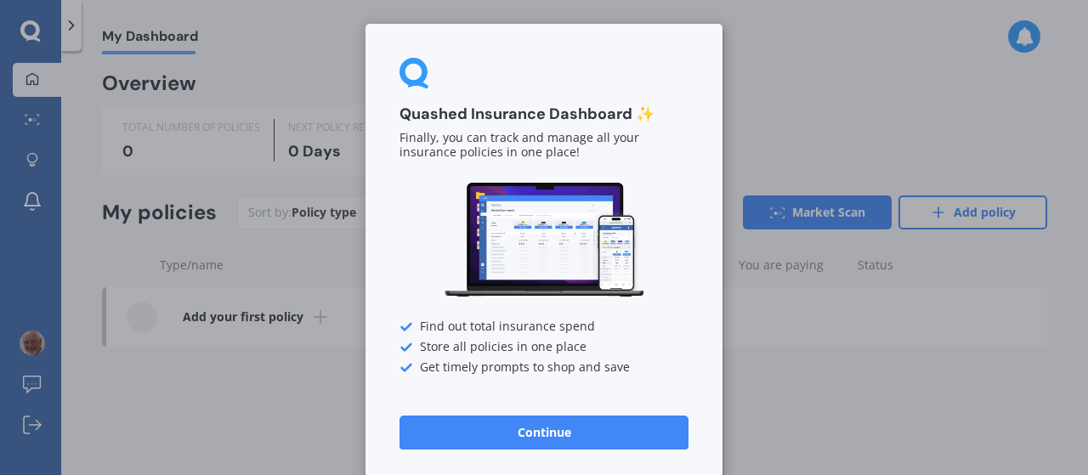
click at [27, 121] on div "Quashed Insurance Dashboard ✨ Finally, you can track and manage all your insura…" at bounding box center [544, 237] width 1088 height 475
click at [32, 118] on div "Quashed Insurance Dashboard ✨ Finally, you can track and manage all your insura…" at bounding box center [544, 237] width 1088 height 475
click at [33, 118] on div "Quashed Insurance Dashboard ✨ Finally, you can track and manage all your insura…" at bounding box center [544, 237] width 1088 height 475
click at [33, 117] on div "Quashed Insurance Dashboard ✨ Finally, you can track and manage all your insura…" at bounding box center [544, 237] width 1088 height 475
click at [34, 116] on div "Quashed Insurance Dashboard ✨ Finally, you can track and manage all your insura…" at bounding box center [544, 237] width 1088 height 475
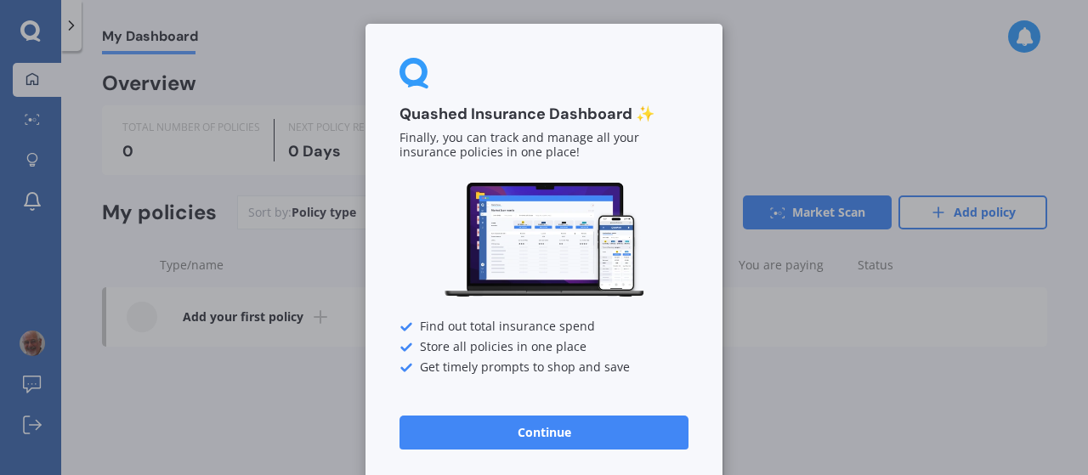
click at [27, 146] on div "Quashed Insurance Dashboard ✨ Finally, you can track and manage all your insura…" at bounding box center [544, 237] width 1088 height 475
click at [26, 146] on div "Quashed Insurance Dashboard ✨ Finally, you can track and manage all your insura…" at bounding box center [544, 237] width 1088 height 475
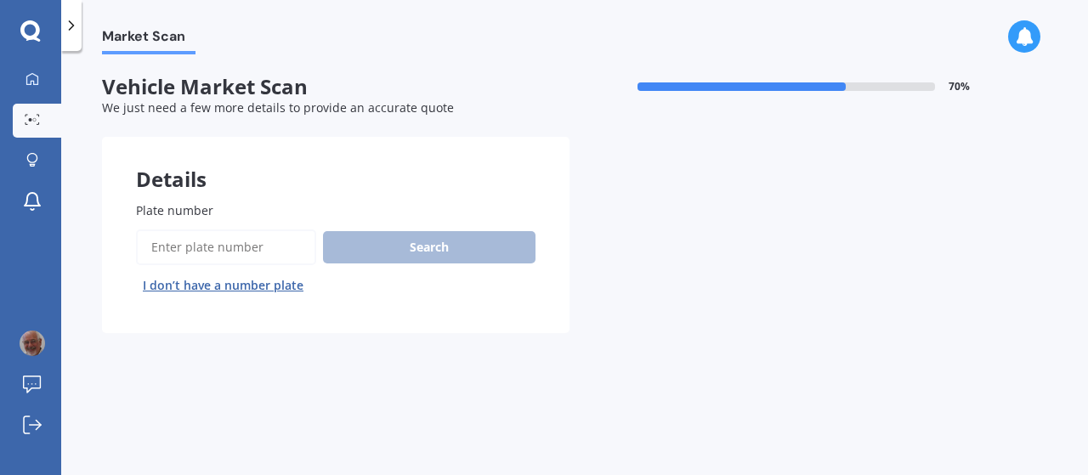
click at [322, 196] on div "Plate number Search I don’t have a number plate" at bounding box center [335, 250] width 467 height 166
click at [314, 209] on label "Plate number" at bounding box center [332, 210] width 393 height 18
click at [314, 229] on input "Plate number" at bounding box center [226, 247] width 180 height 36
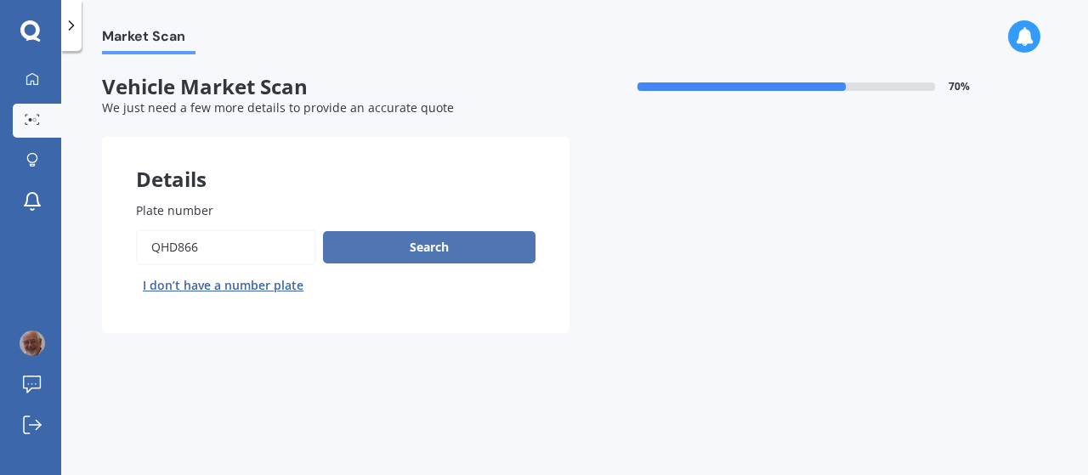
type input "QHD866"
click at [421, 253] on button "Search" at bounding box center [429, 247] width 212 height 32
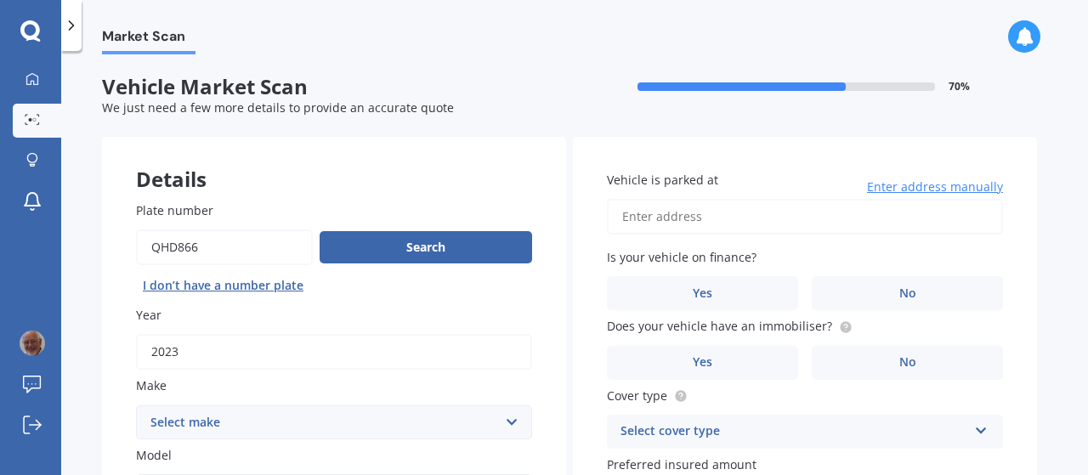
click at [732, 216] on input "Vehicle is parked at" at bounding box center [805, 217] width 396 height 36
type input "[STREET_ADDRESS]"
click at [910, 293] on span "No" at bounding box center [907, 293] width 17 height 14
click at [0, 0] on input "No" at bounding box center [0, 0] width 0 height 0
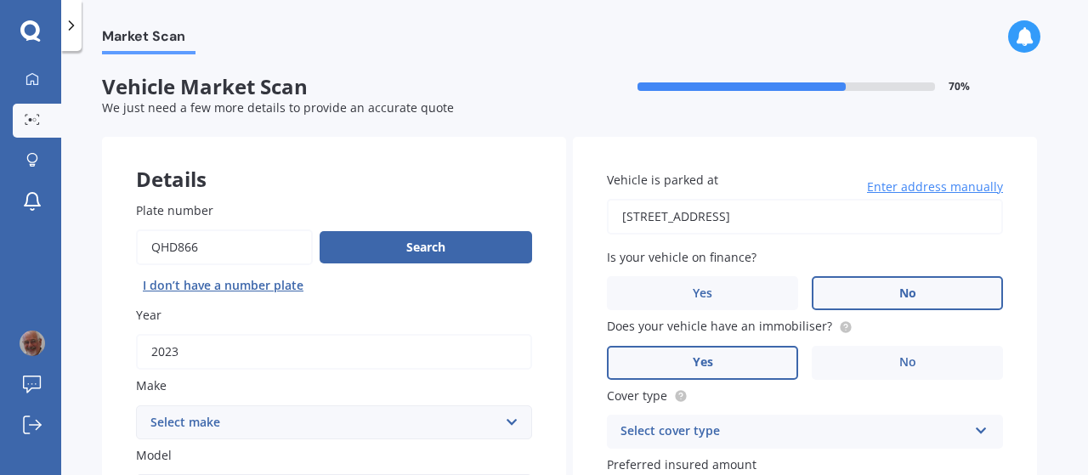
click at [693, 370] on span "Yes" at bounding box center [702, 362] width 20 height 14
click at [0, 0] on input "Yes" at bounding box center [0, 0] width 0 height 0
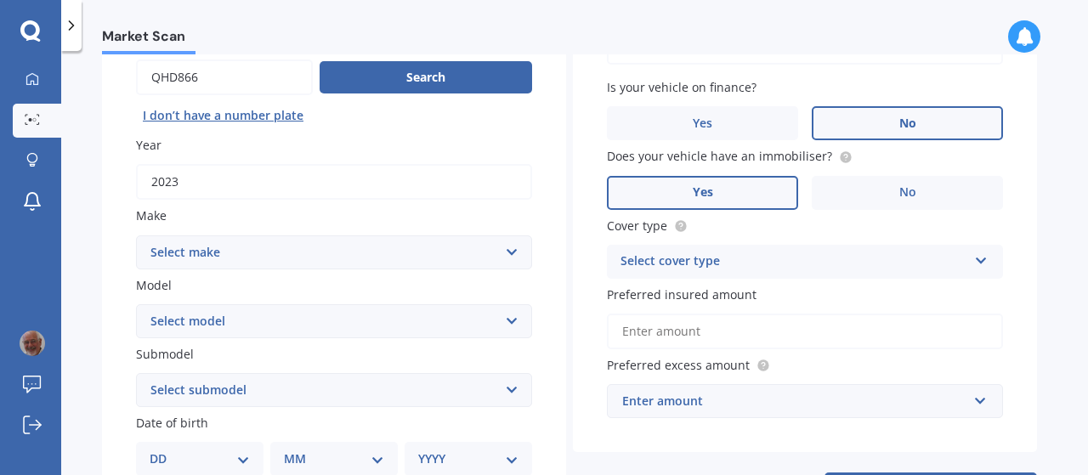
click at [977, 261] on icon at bounding box center [981, 257] width 14 height 12
click at [659, 297] on span "Comprehensive" at bounding box center [666, 294] width 90 height 16
click at [705, 336] on input "Preferred insured amount" at bounding box center [805, 332] width 396 height 36
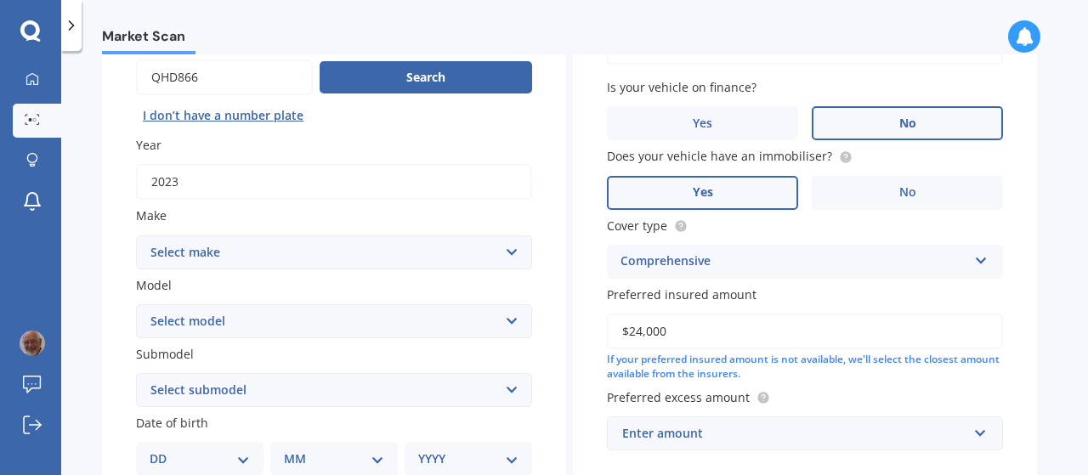
type input "$24,000"
click at [709, 436] on div "Enter amount" at bounding box center [794, 433] width 345 height 19
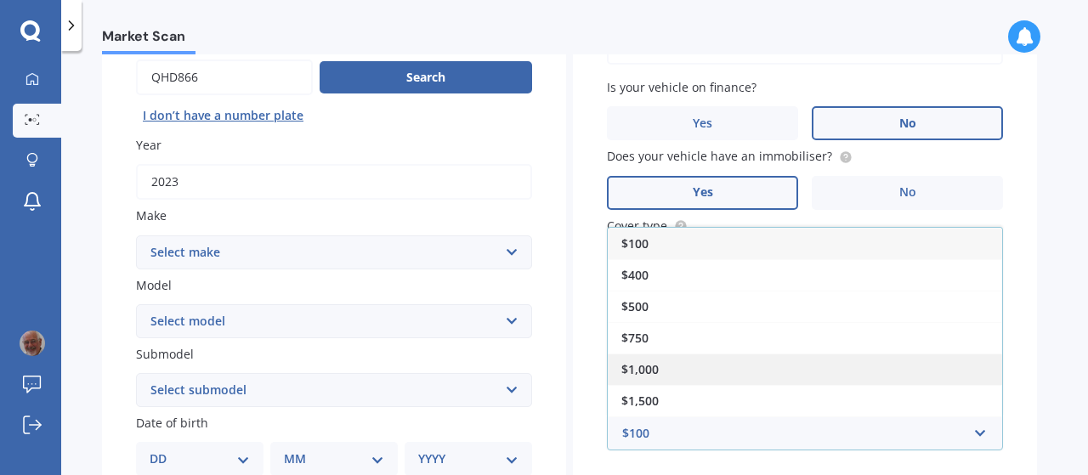
click at [653, 367] on span "$1,000" at bounding box center [639, 369] width 37 height 16
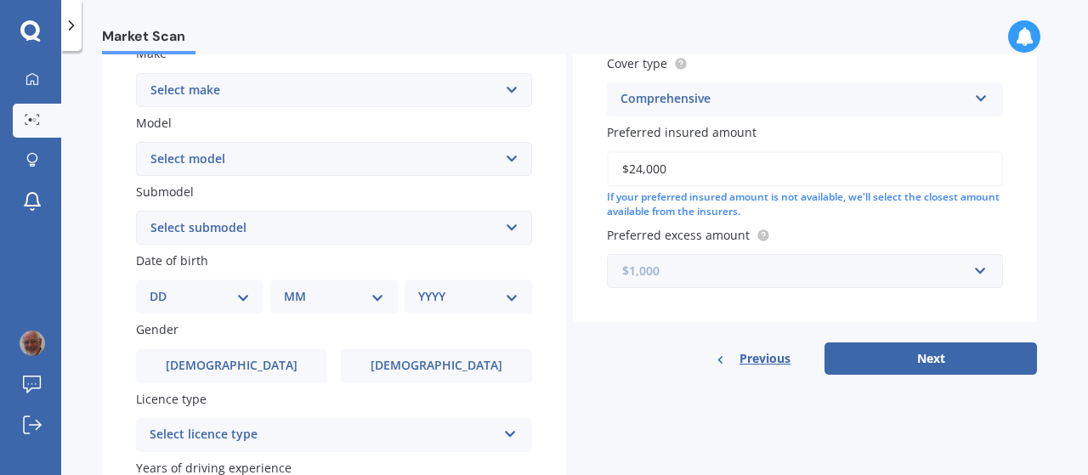
scroll to position [340, 0]
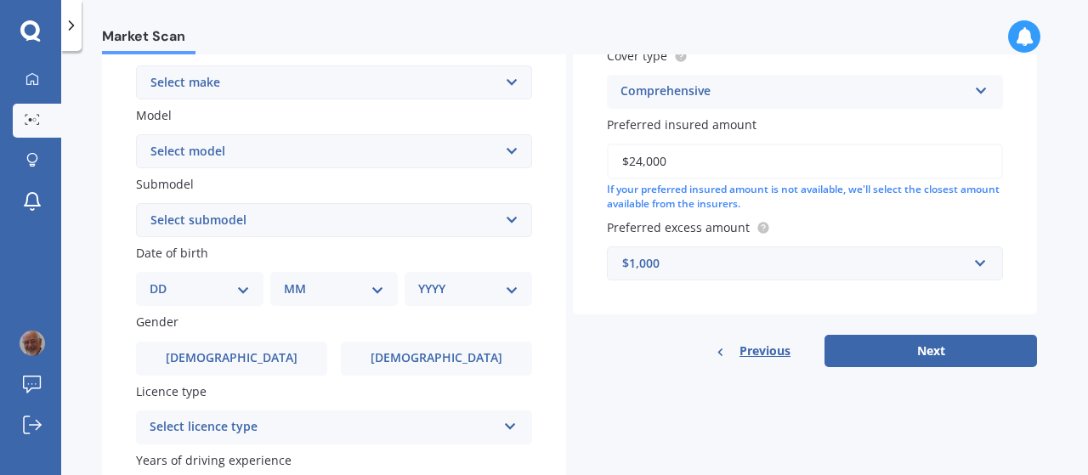
click at [508, 78] on select "Select make AC ALFA ROMEO ASTON MARTIN AUDI AUSTIN BEDFORD Bentley BMW BYD CADI…" at bounding box center [334, 82] width 396 height 34
select select "M.G"
click at [136, 65] on select "Select make AC ALFA ROMEO ASTON MARTIN AUDI AUSTIN BEDFORD Bentley BMW BYD CADI…" at bounding box center [334, 82] width 396 height 34
click at [511, 150] on select "Select model HS" at bounding box center [334, 151] width 396 height 34
select select "HS"
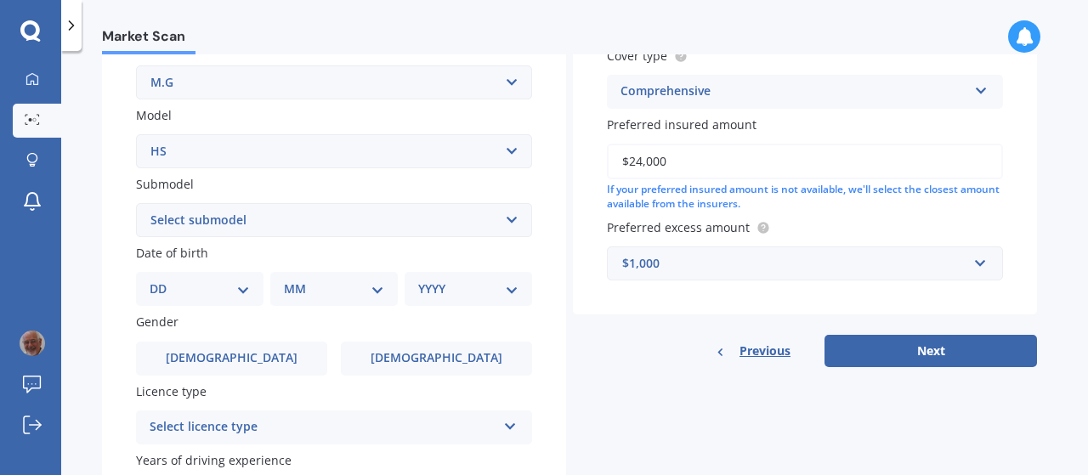
click at [136, 135] on select "Select model HS" at bounding box center [334, 151] width 396 height 34
click at [513, 222] on select "Select submodel .2.0PT/4WD/6AT" at bounding box center [334, 220] width 396 height 34
click at [248, 294] on select "DD 01 02 03 04 05 06 07 08 09 10 11 12 13 14 15 16 17 18 19 20 21 22 23 24 25 2…" at bounding box center [200, 289] width 100 height 19
select select "02"
click at [163, 281] on select "DD 01 02 03 04 05 06 07 08 09 10 11 12 13 14 15 16 17 18 19 20 21 22 23 24 25 2…" at bounding box center [200, 289] width 100 height 19
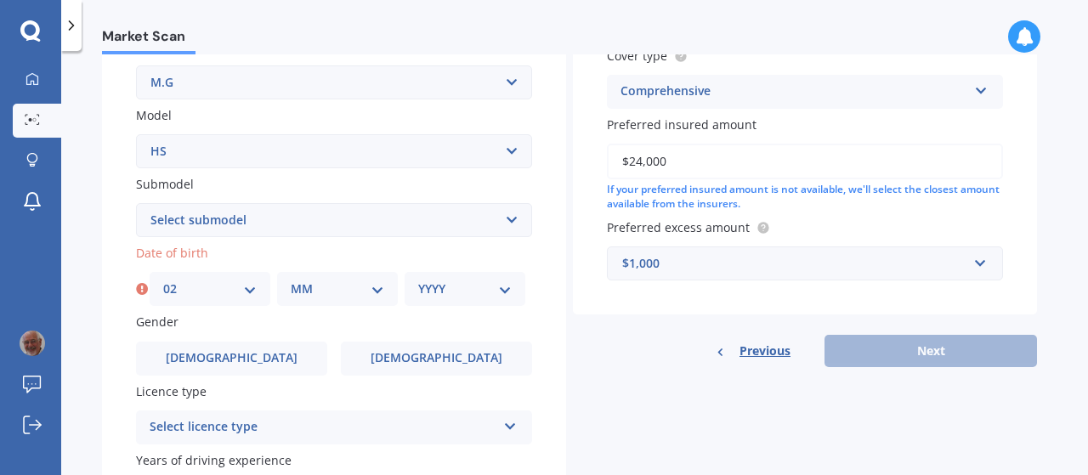
click at [379, 288] on select "MM 01 02 03 04 05 06 07 08 09 10 11 12" at bounding box center [337, 289] width 93 height 19
click at [291, 281] on select "MM 01 02 03 04 05 06 07 08 09 10 11 12" at bounding box center [337, 289] width 93 height 19
click at [374, 290] on select "MM 01 02 03 04 05 06 07 08 09 10 11 12" at bounding box center [337, 289] width 93 height 19
select select "10"
click at [291, 281] on select "MM 01 02 03 04 05 06 07 08 09 10 11 12" at bounding box center [337, 289] width 93 height 19
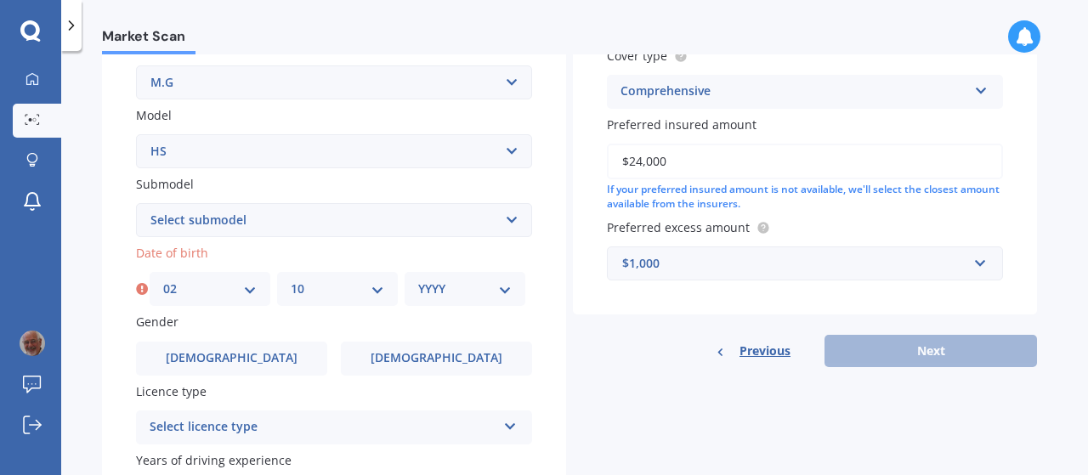
click at [502, 292] on select "YYYY 2025 2024 2023 2022 2021 2020 2019 2018 2017 2016 2015 2014 2013 2012 2011…" at bounding box center [464, 289] width 93 height 19
select select "1945"
click at [418, 281] on select "YYYY 2025 2024 2023 2022 2021 2020 2019 2018 2017 2016 2015 2014 2013 2012 2011…" at bounding box center [464, 289] width 93 height 19
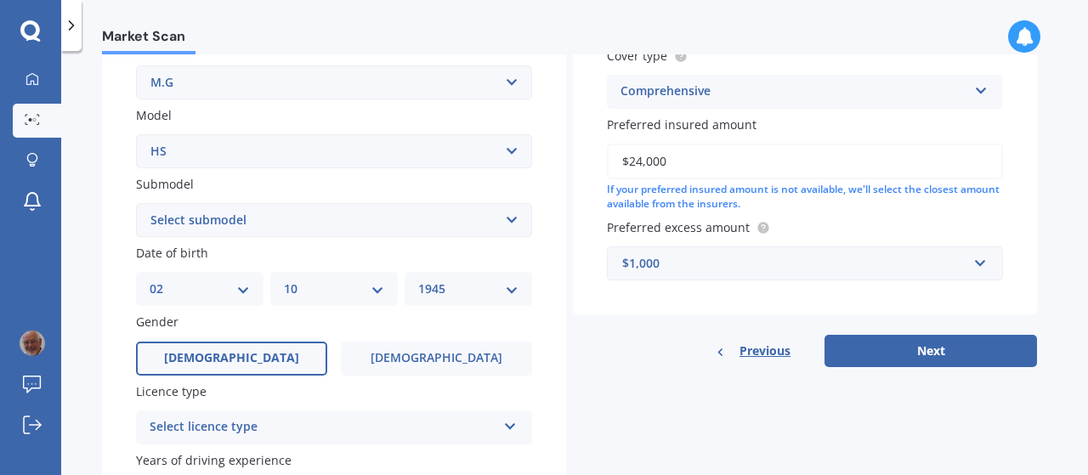
click at [252, 366] on label "[DEMOGRAPHIC_DATA]" at bounding box center [231, 359] width 191 height 34
click at [0, 0] on input "[DEMOGRAPHIC_DATA]" at bounding box center [0, 0] width 0 height 0
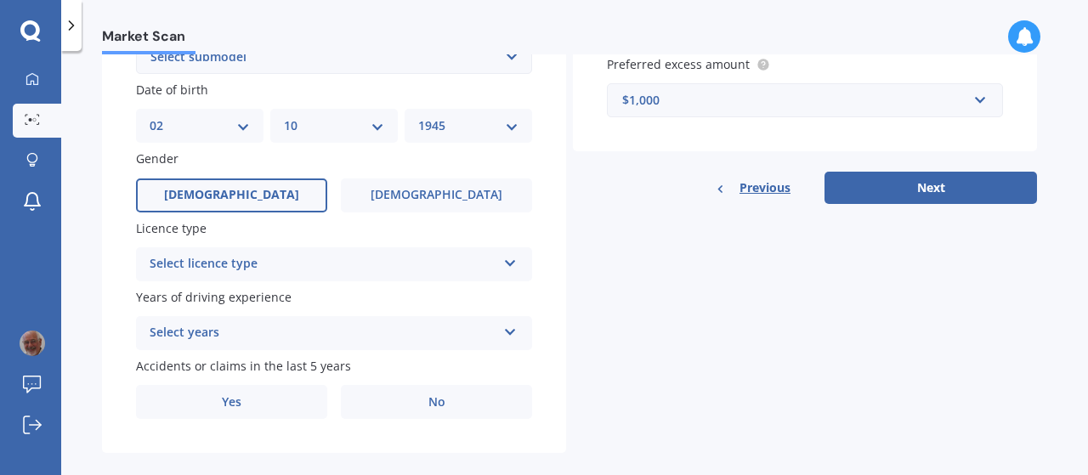
scroll to position [510, 0]
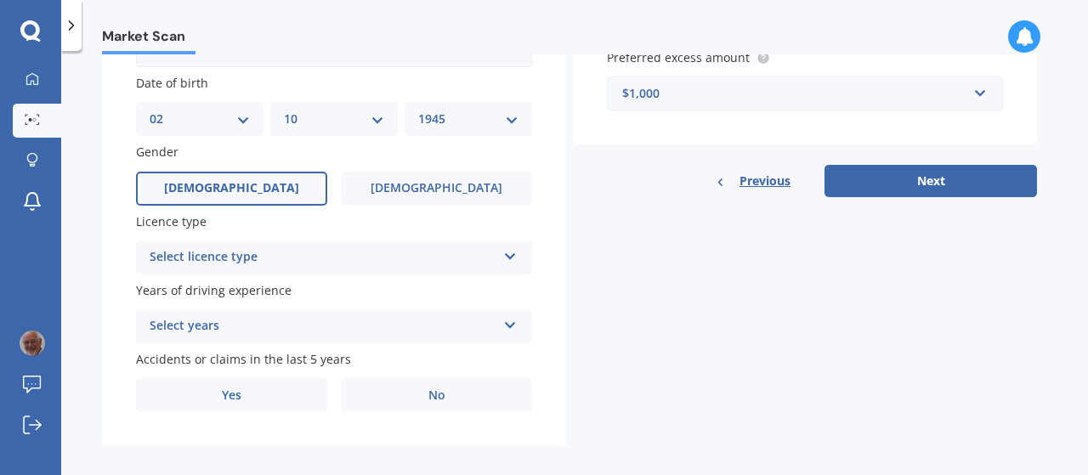
click at [513, 252] on icon at bounding box center [510, 253] width 14 height 12
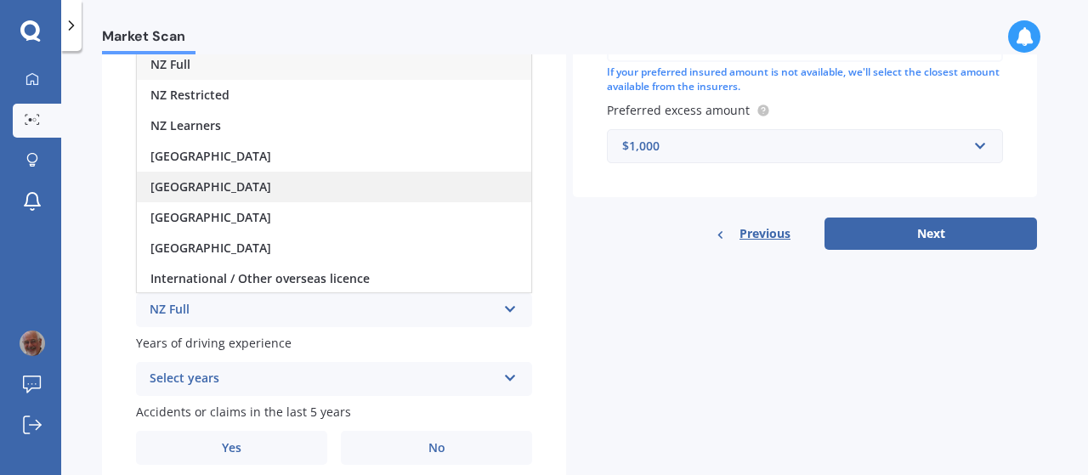
scroll to position [425, 0]
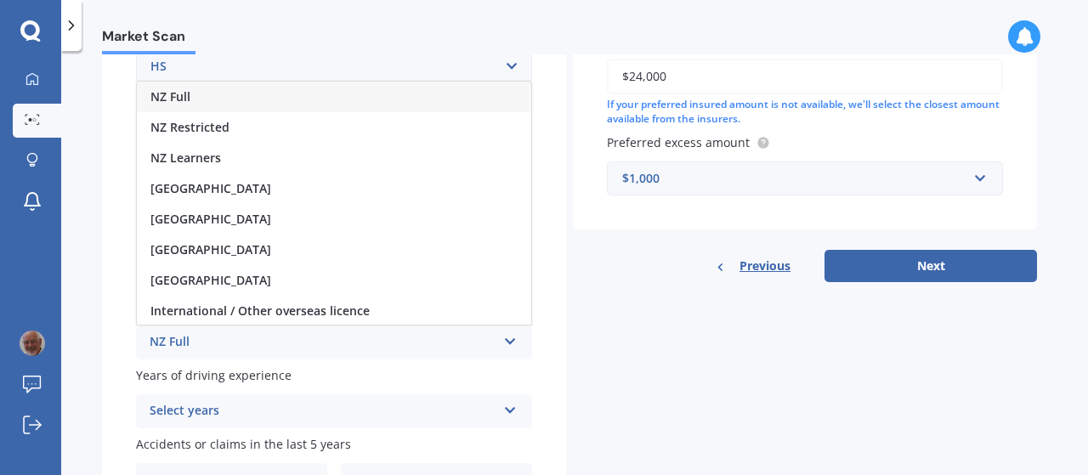
click at [211, 103] on div "NZ Full" at bounding box center [334, 97] width 394 height 31
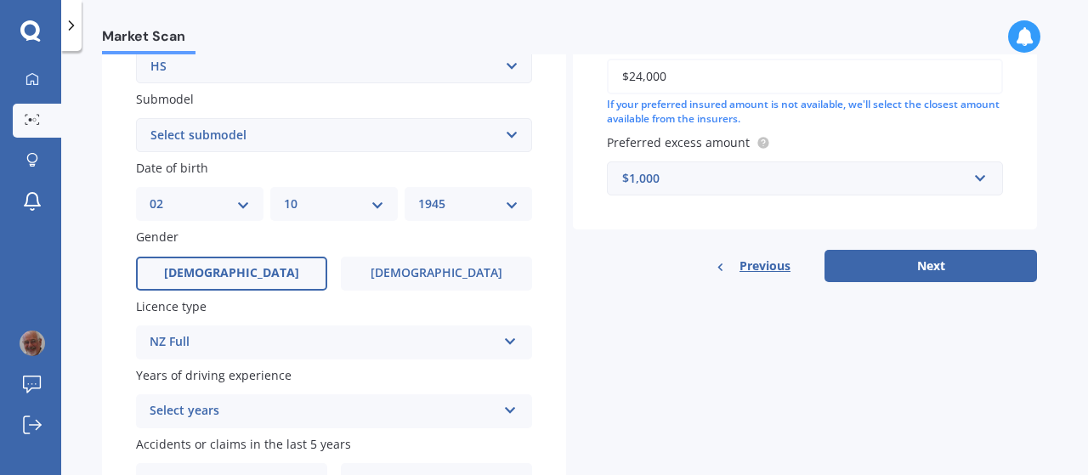
click at [511, 410] on icon at bounding box center [510, 407] width 14 height 12
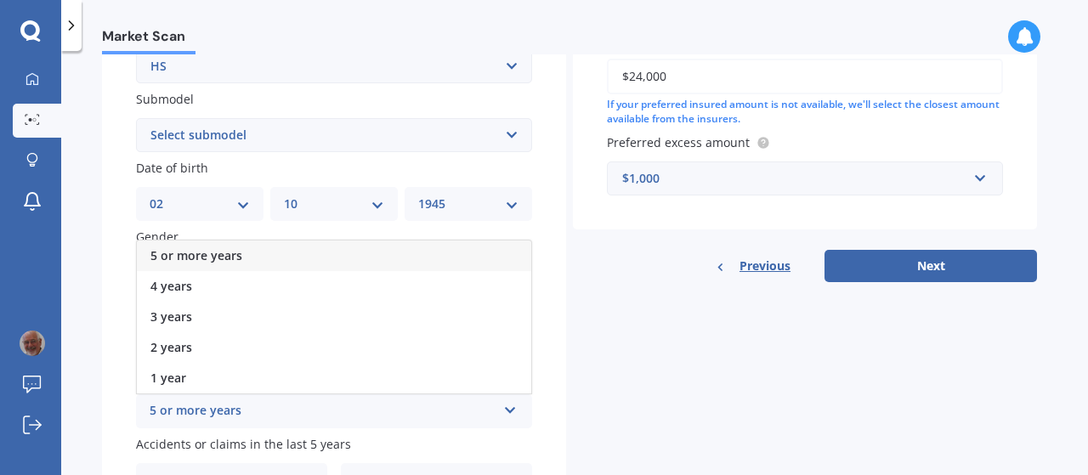
click at [230, 261] on span "5 or more years" at bounding box center [196, 255] width 92 height 16
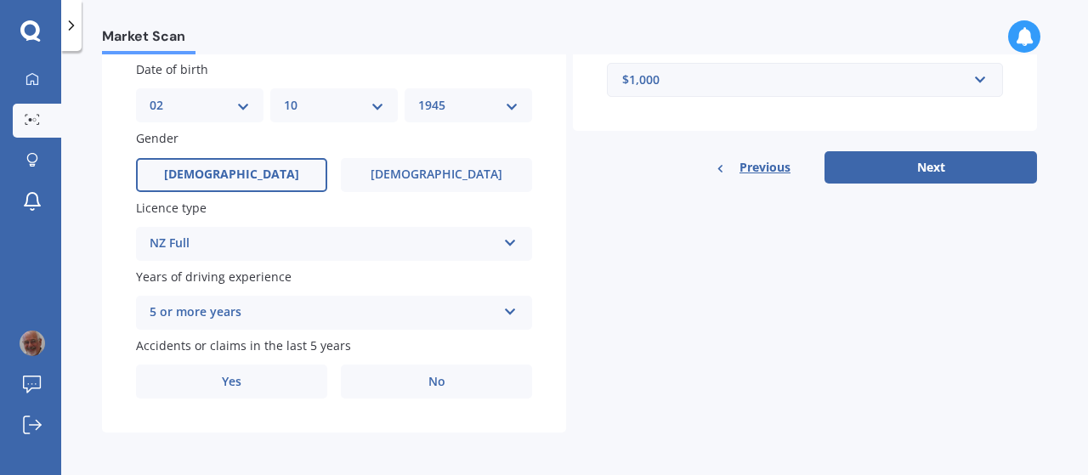
scroll to position [528, 0]
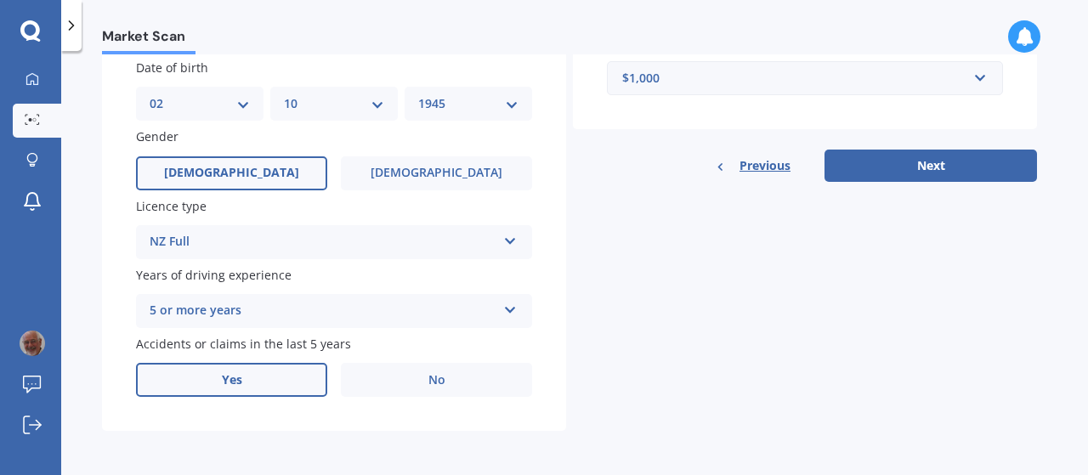
click at [229, 383] on span "Yes" at bounding box center [232, 380] width 20 height 14
click at [0, 0] on input "Yes" at bounding box center [0, 0] width 0 height 0
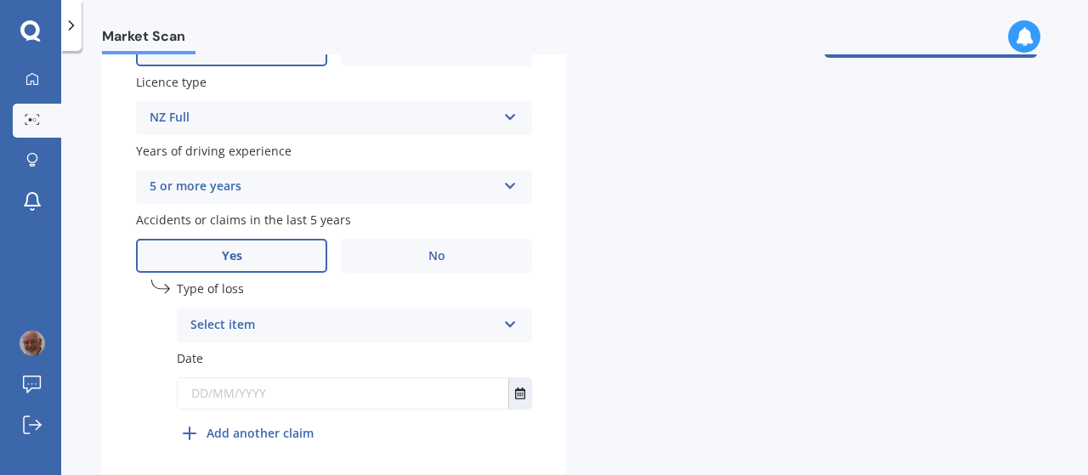
scroll to position [698, 0]
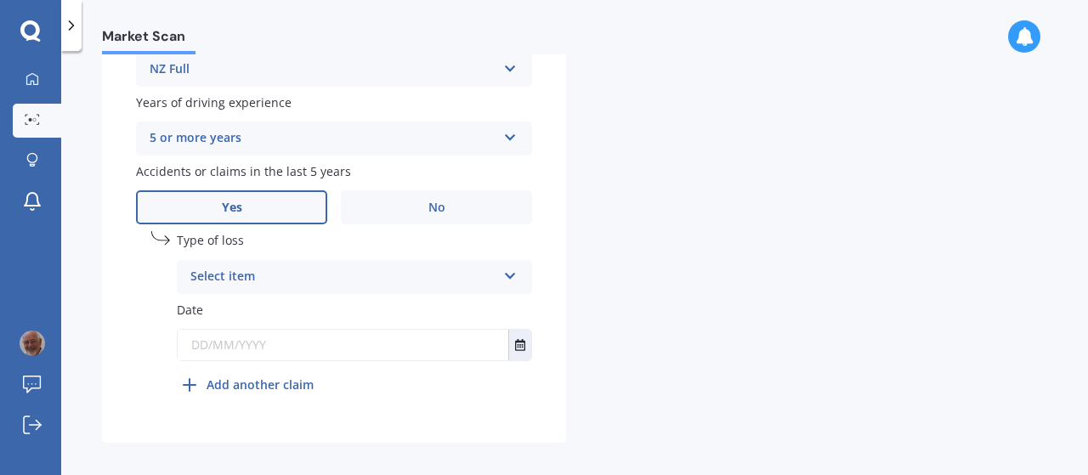
click at [515, 274] on icon at bounding box center [510, 273] width 14 height 12
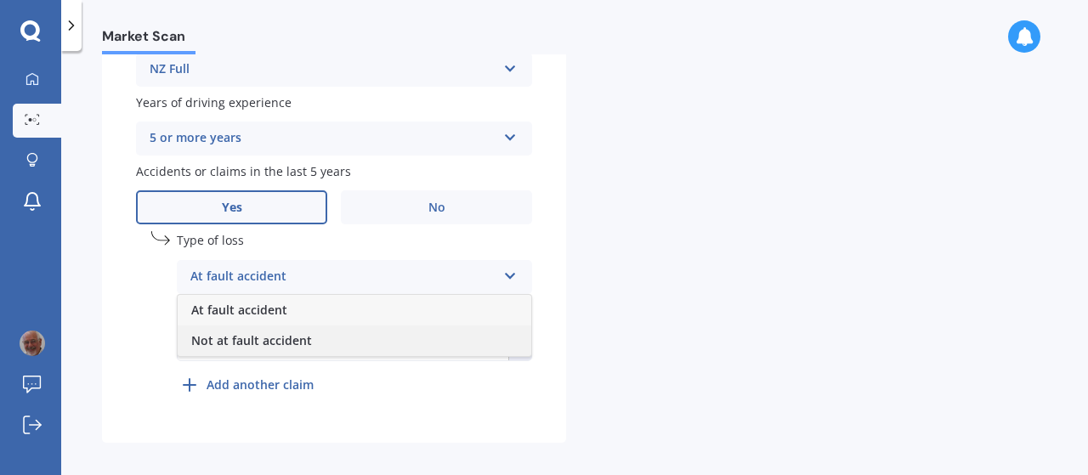
click at [265, 344] on span "Not at fault accident" at bounding box center [251, 340] width 121 height 16
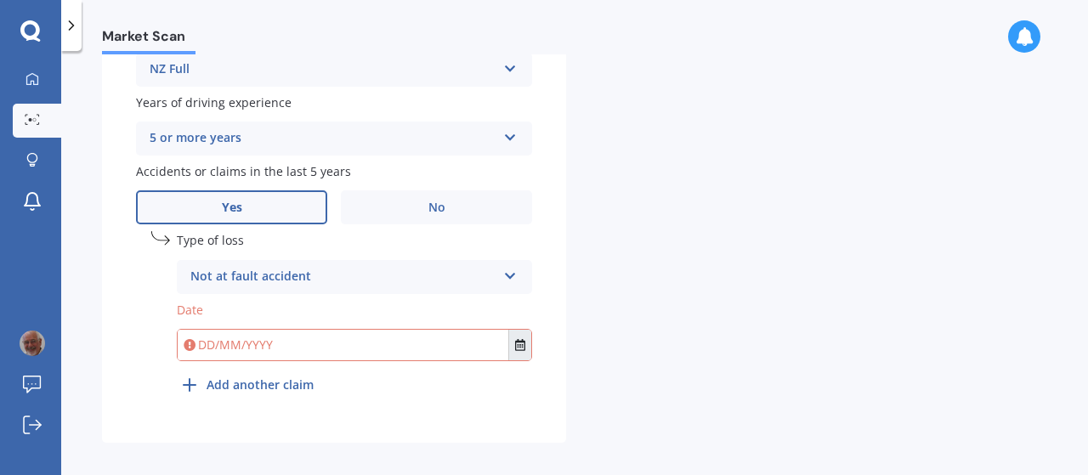
click at [520, 342] on icon "Select date" at bounding box center [520, 345] width 10 height 12
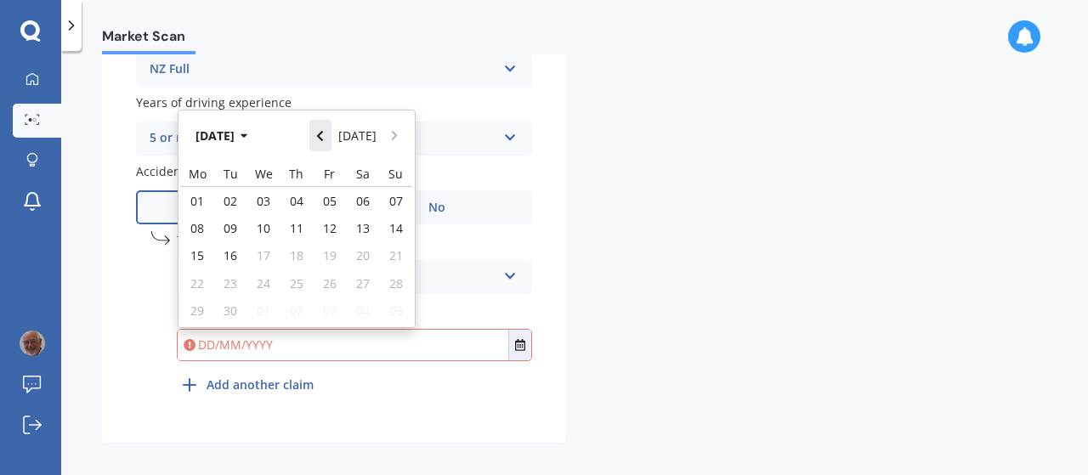
click at [323, 136] on icon "Navigate back" at bounding box center [320, 136] width 8 height 12
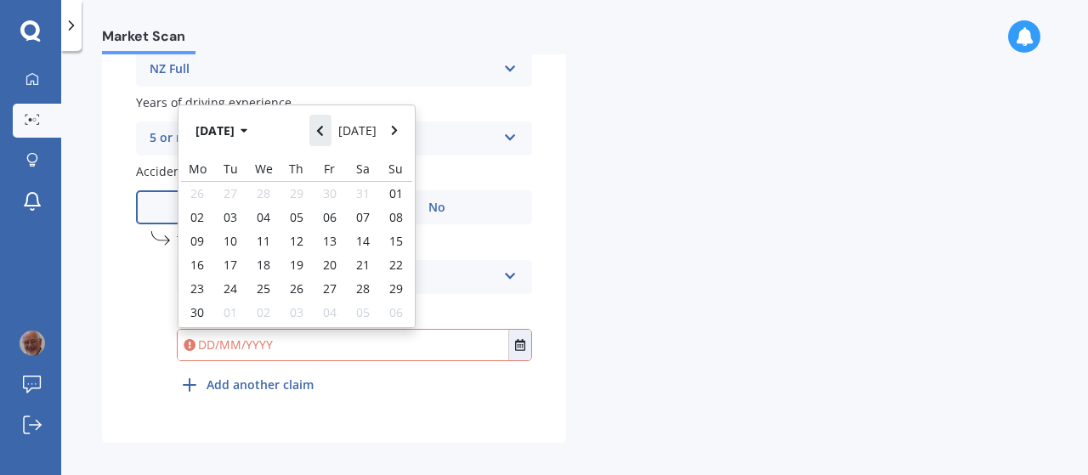
click at [323, 136] on icon "Navigate back" at bounding box center [320, 131] width 8 height 12
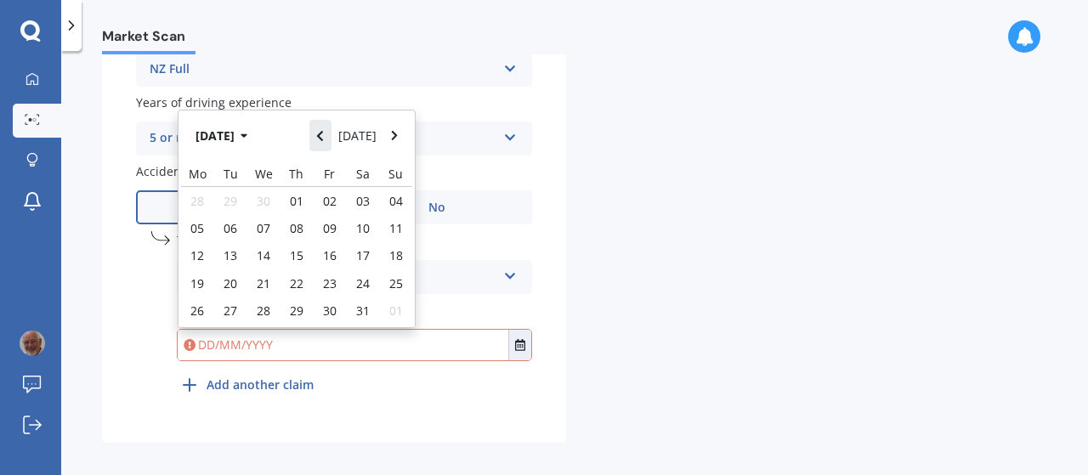
click at [323, 137] on icon "Navigate back" at bounding box center [320, 136] width 8 height 12
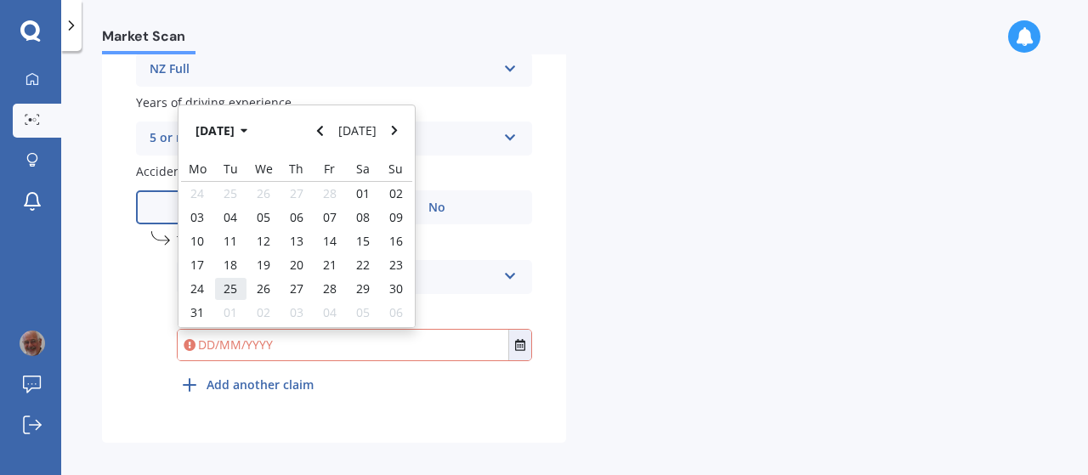
click at [235, 291] on span "25" at bounding box center [230, 288] width 14 height 16
type input "[DATE]"
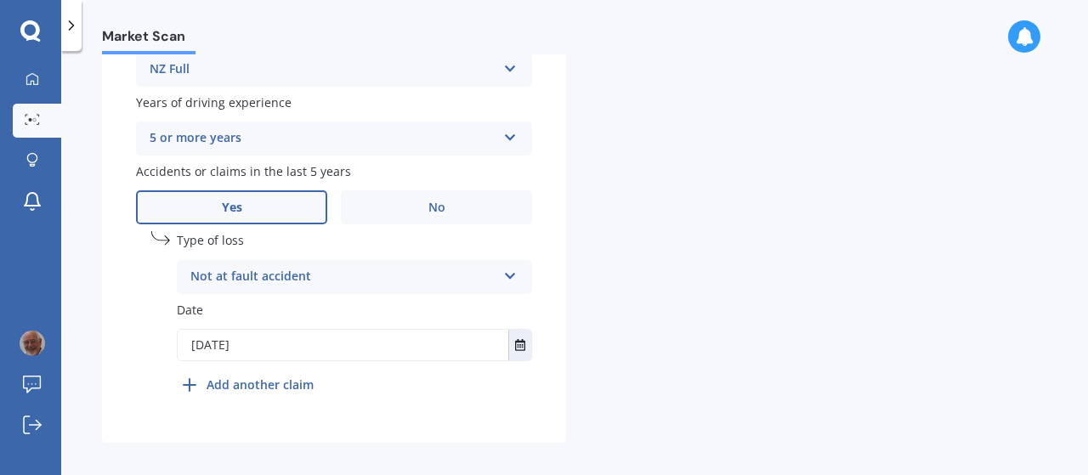
click at [286, 384] on b "Add another claim" at bounding box center [259, 385] width 107 height 18
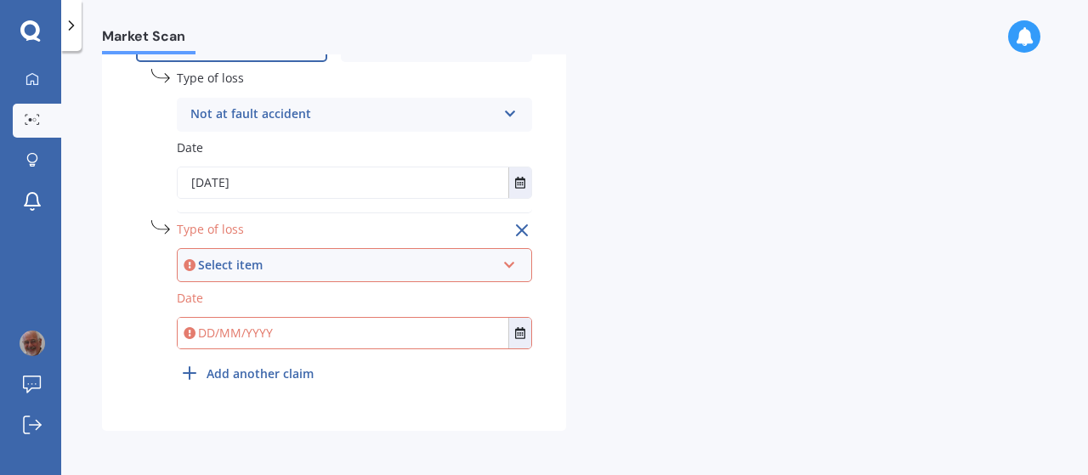
scroll to position [862, 0]
click at [512, 262] on icon at bounding box center [509, 262] width 14 height 12
click at [297, 297] on div "At fault accident" at bounding box center [354, 297] width 352 height 31
click at [266, 331] on input "text" at bounding box center [343, 333] width 331 height 31
click at [521, 334] on icon "Select date" at bounding box center [520, 333] width 10 height 12
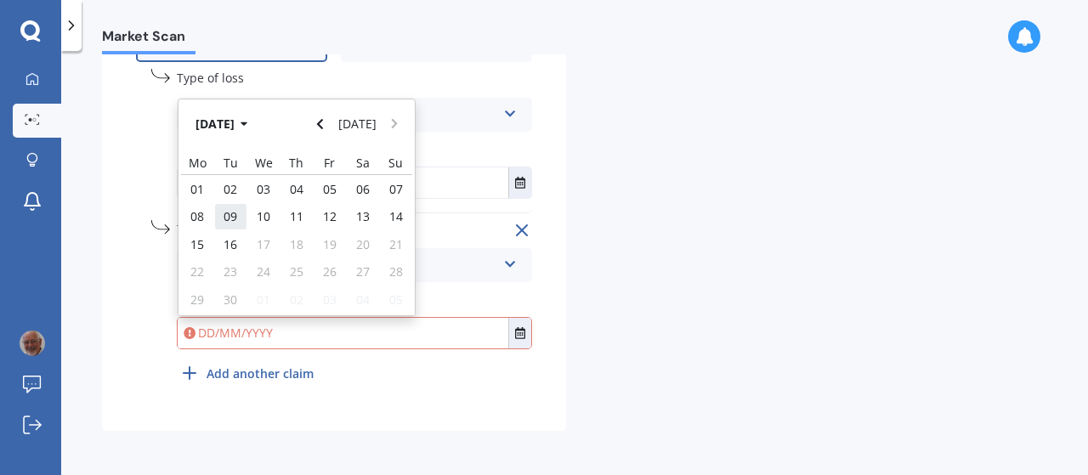
click at [237, 218] on div "09" at bounding box center [230, 216] width 33 height 27
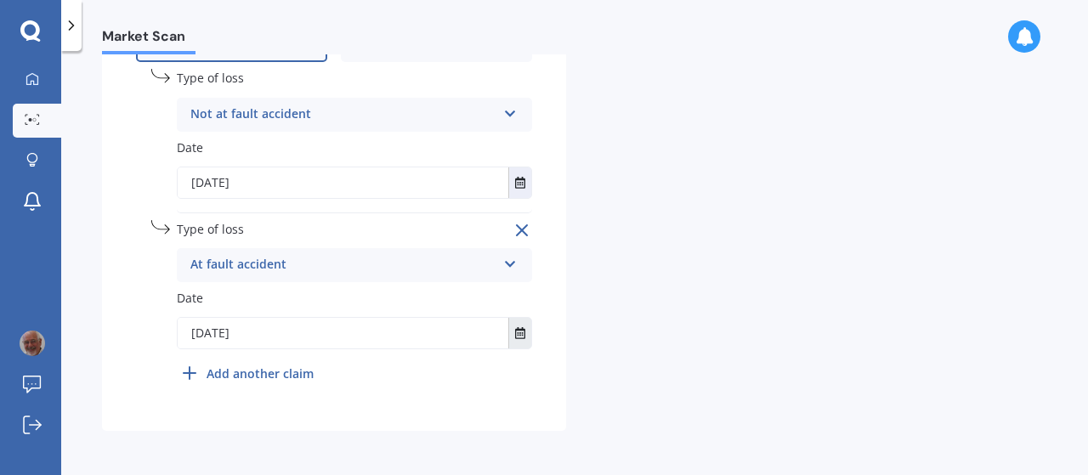
click at [523, 330] on icon "Select date" at bounding box center [520, 333] width 10 height 12
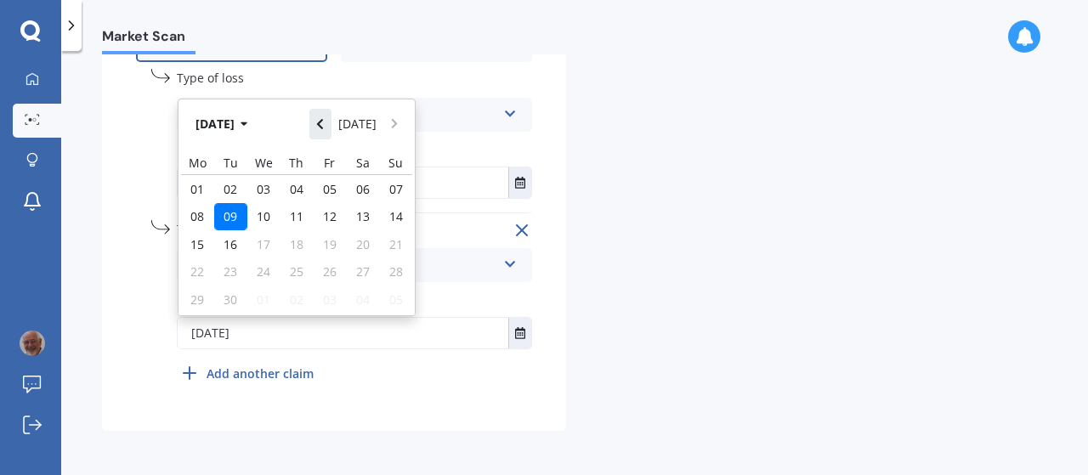
click at [323, 127] on icon "Navigate back" at bounding box center [320, 124] width 8 height 12
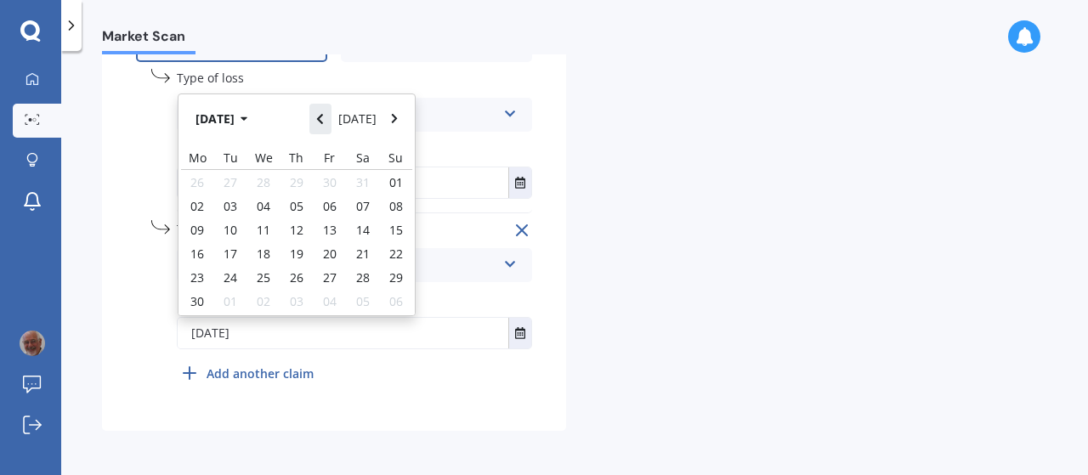
click at [323, 125] on icon "Navigate back" at bounding box center [320, 119] width 8 height 12
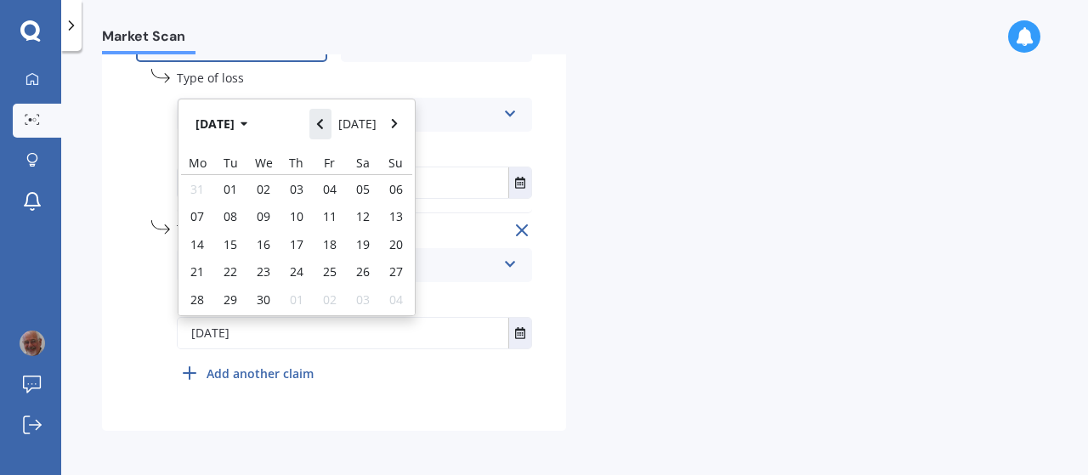
click at [324, 127] on icon "Navigate back" at bounding box center [320, 124] width 8 height 12
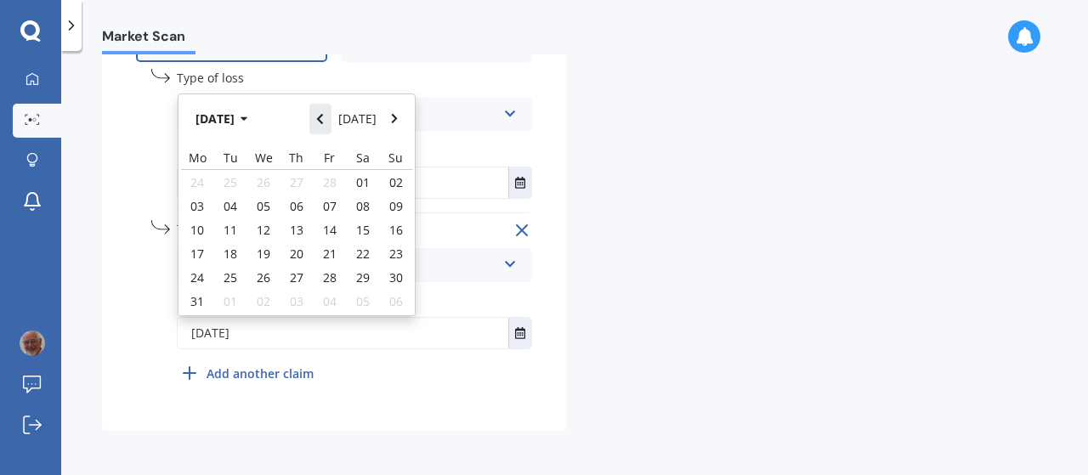
click at [324, 125] on icon "Navigate back" at bounding box center [320, 119] width 8 height 12
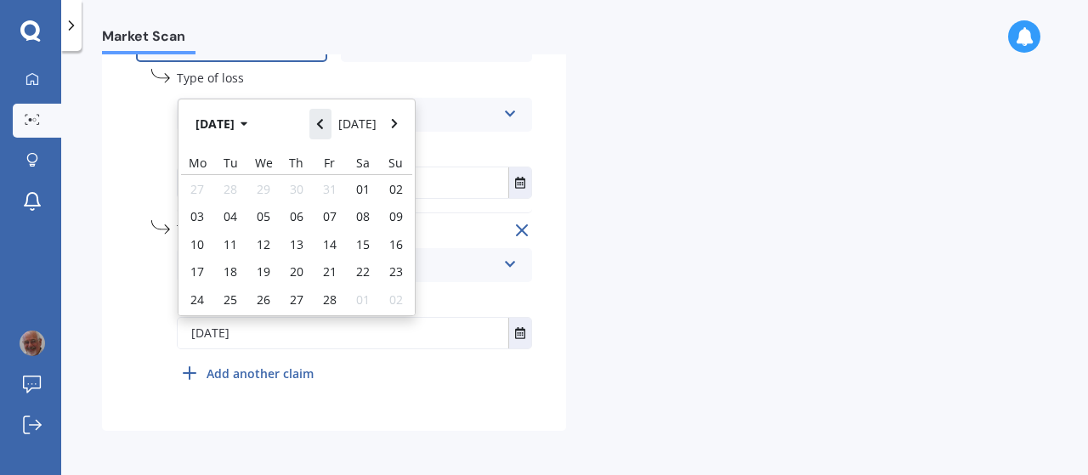
click at [324, 127] on icon "Navigate back" at bounding box center [320, 124] width 8 height 12
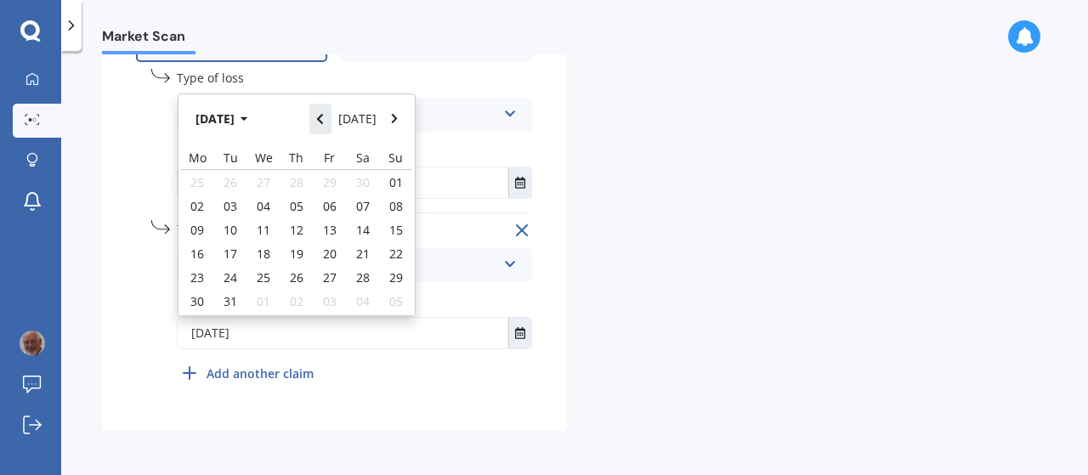
click at [324, 125] on icon "Navigate back" at bounding box center [320, 119] width 8 height 12
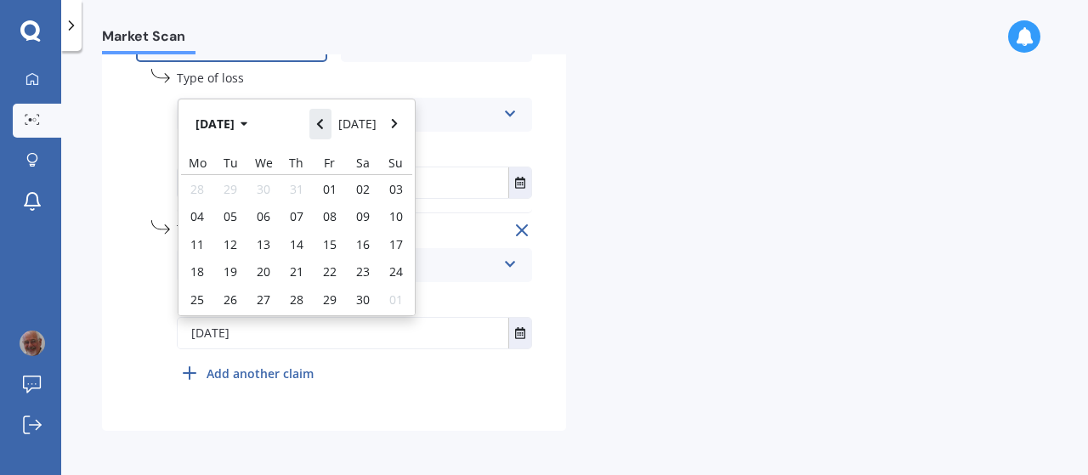
click at [324, 127] on icon "Navigate back" at bounding box center [320, 124] width 8 height 12
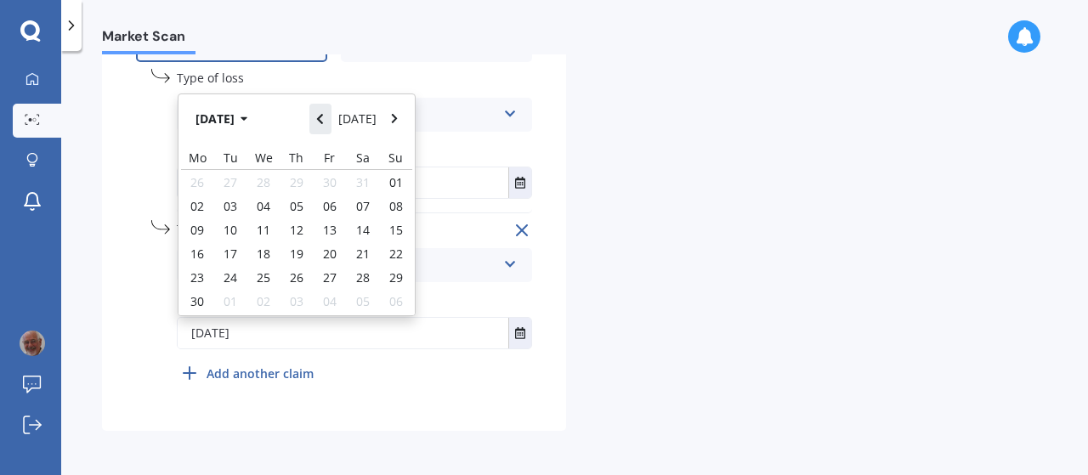
click at [324, 125] on icon "Navigate back" at bounding box center [320, 119] width 8 height 12
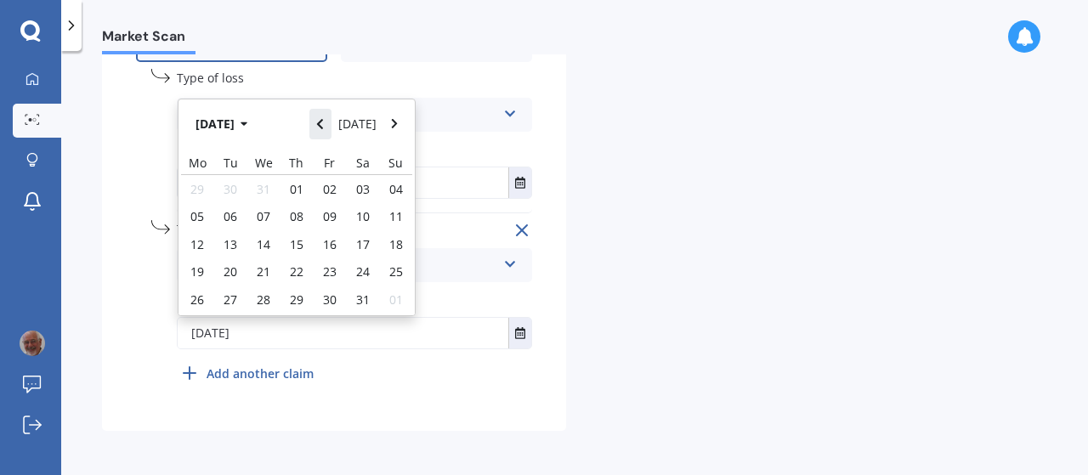
click at [324, 125] on icon "Navigate back" at bounding box center [320, 124] width 8 height 12
click at [229, 212] on span "09" at bounding box center [230, 216] width 14 height 16
type input "[DATE]"
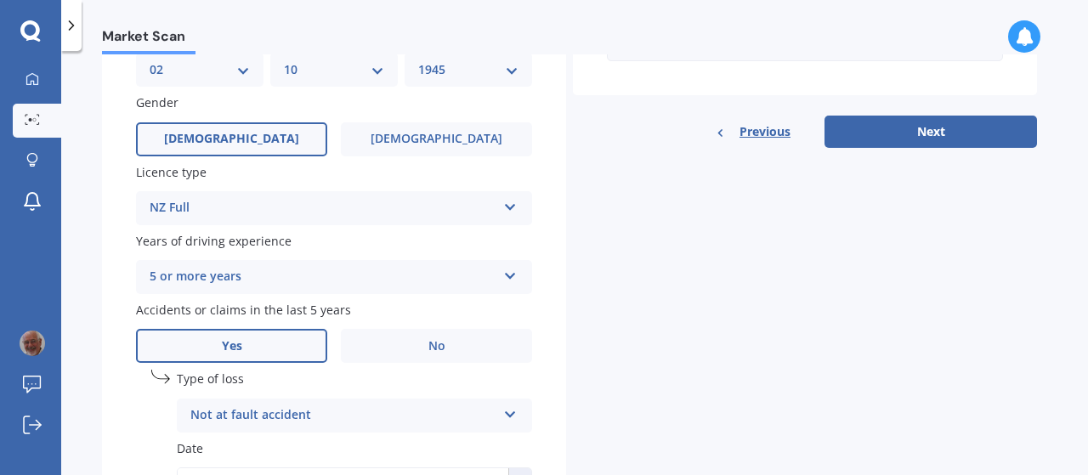
scroll to position [523, 0]
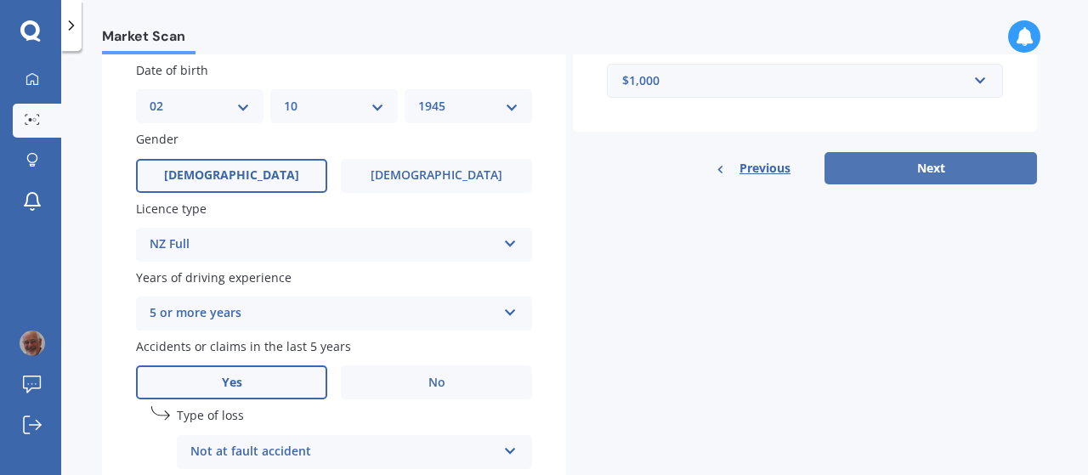
click at [912, 167] on button "Next" at bounding box center [930, 168] width 212 height 32
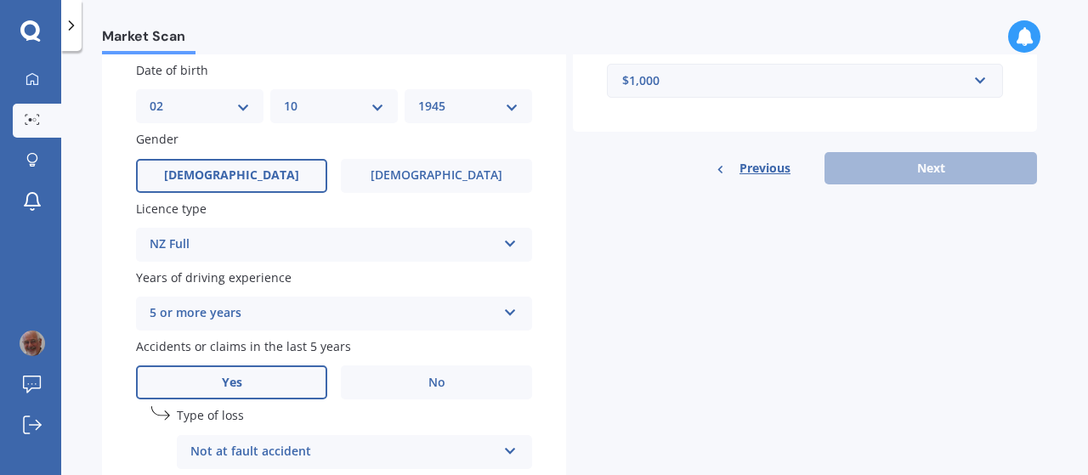
scroll to position [461, 0]
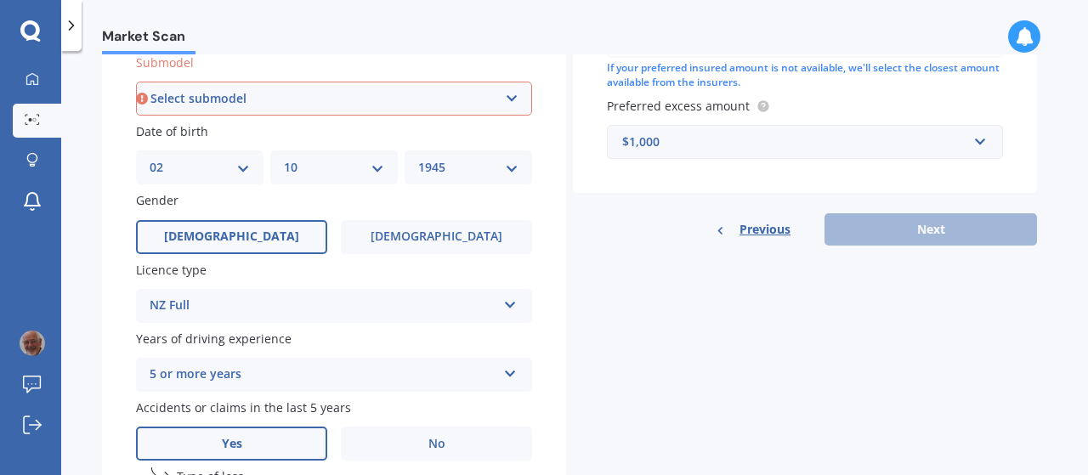
click at [510, 95] on select "Select submodel .2.0PT/4WD/6AT" at bounding box center [334, 99] width 396 height 34
select select ".2.0PT/4WD/6AT"
click at [136, 82] on select "Select submodel .2.0PT/4WD/6AT" at bounding box center [334, 99] width 396 height 34
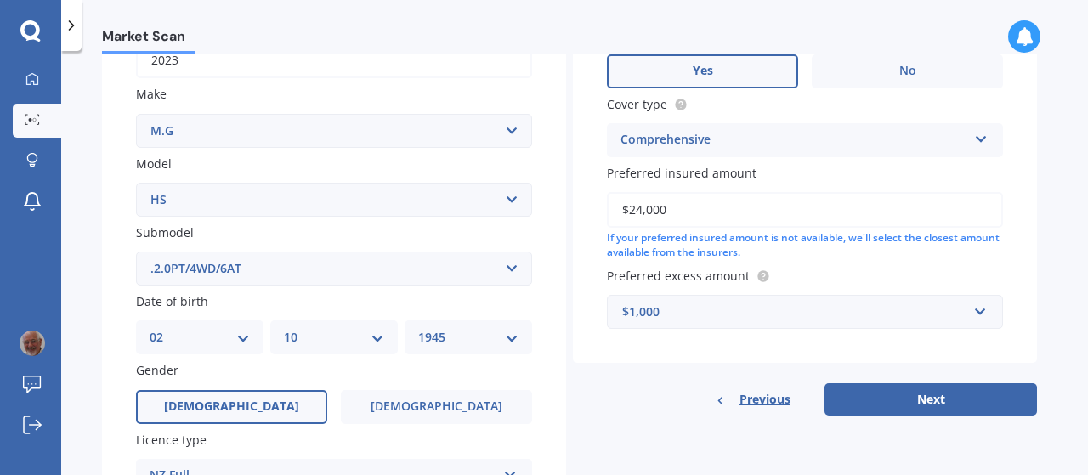
scroll to position [376, 0]
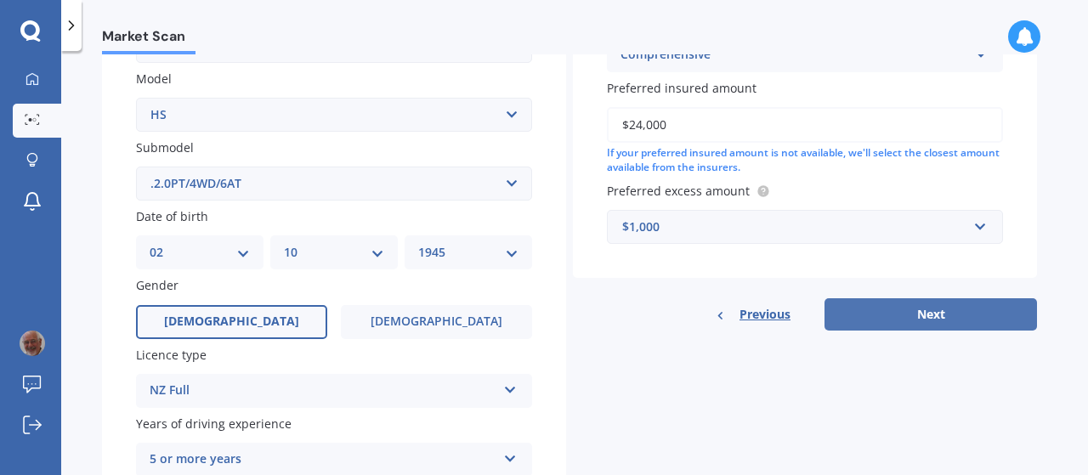
click at [980, 323] on button "Next" at bounding box center [930, 314] width 212 height 32
select select "02"
select select "10"
select select "1945"
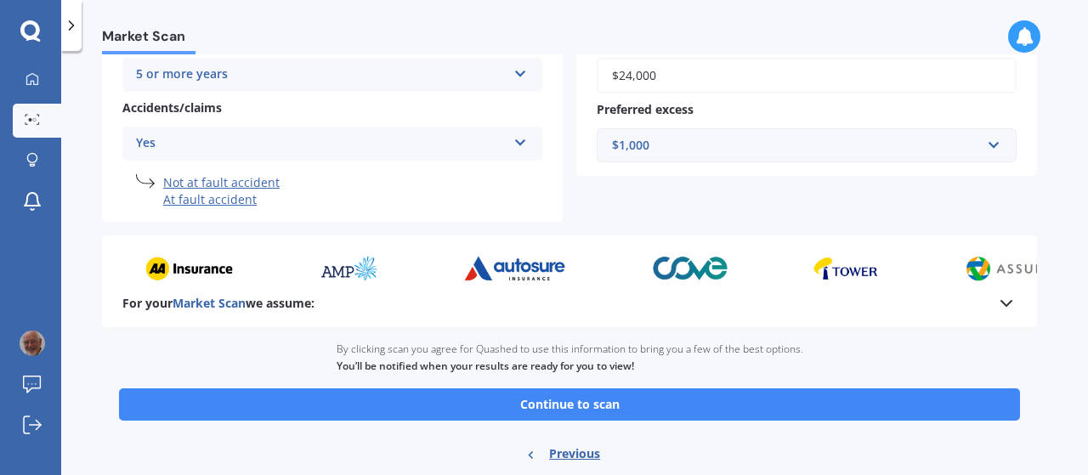
scroll to position [425, 0]
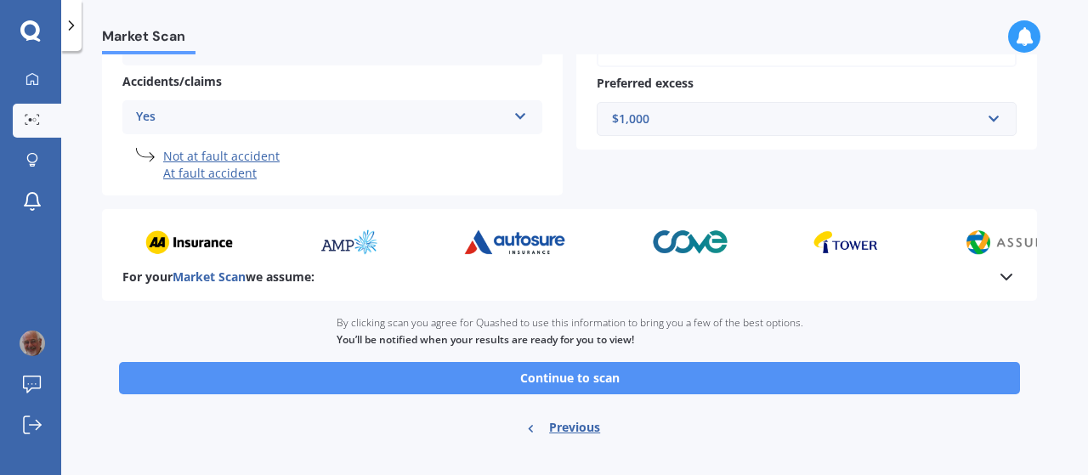
click at [608, 381] on button "Continue to scan" at bounding box center [569, 378] width 901 height 32
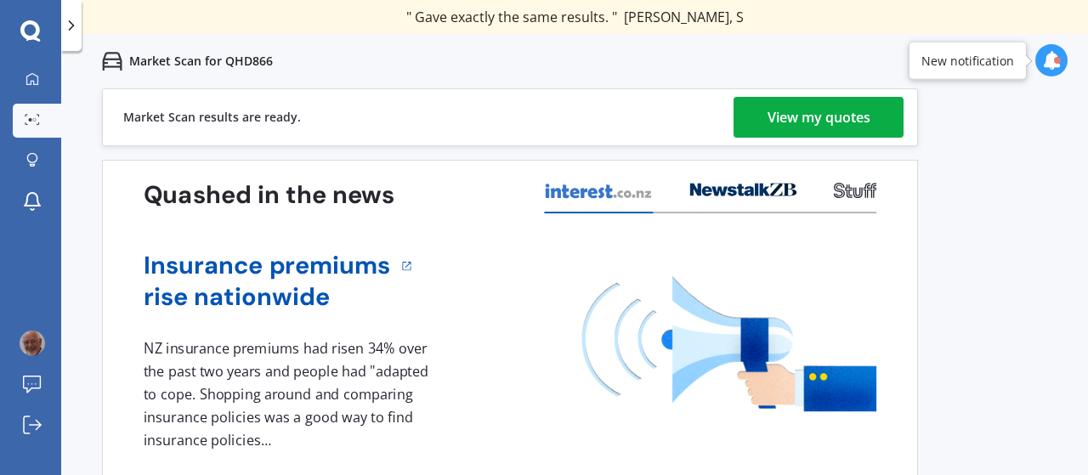
click at [846, 121] on div "View my quotes" at bounding box center [818, 117] width 103 height 41
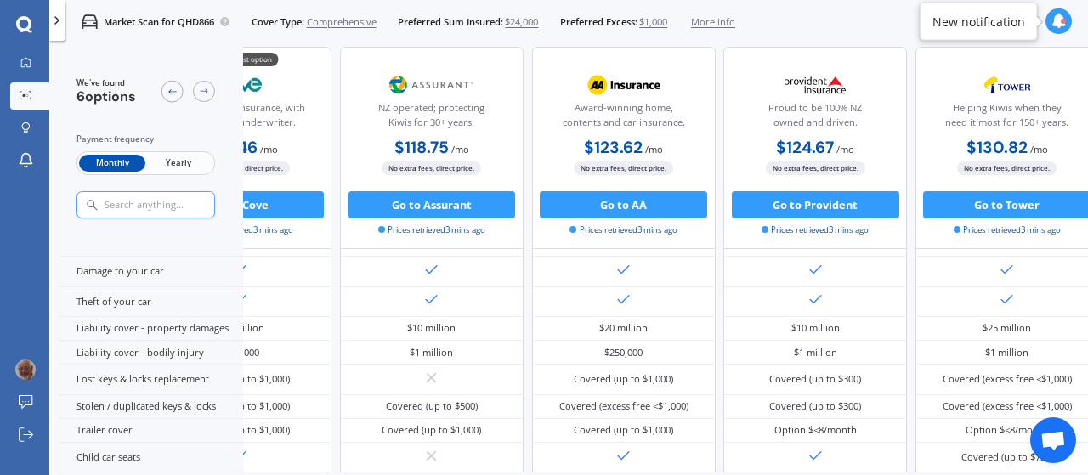
scroll to position [105, 0]
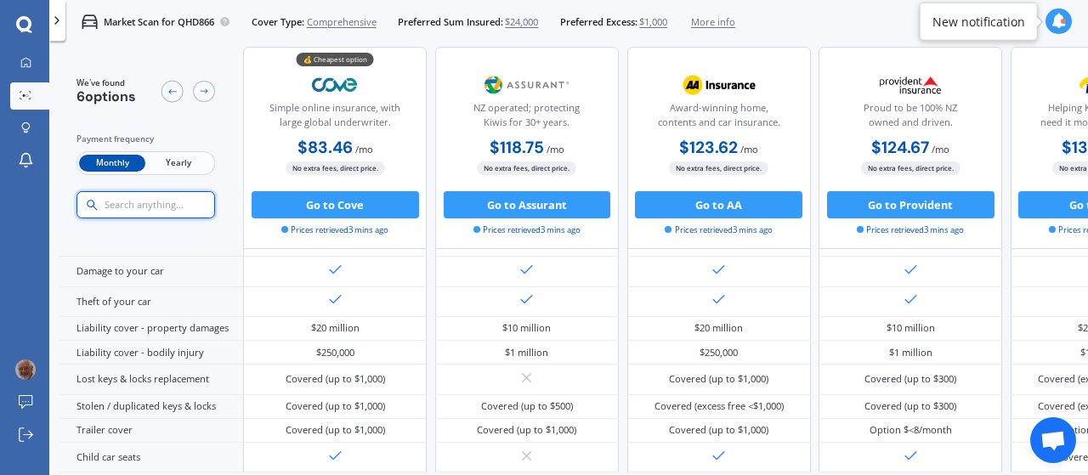
click at [122, 204] on input "text" at bounding box center [172, 205] width 139 height 12
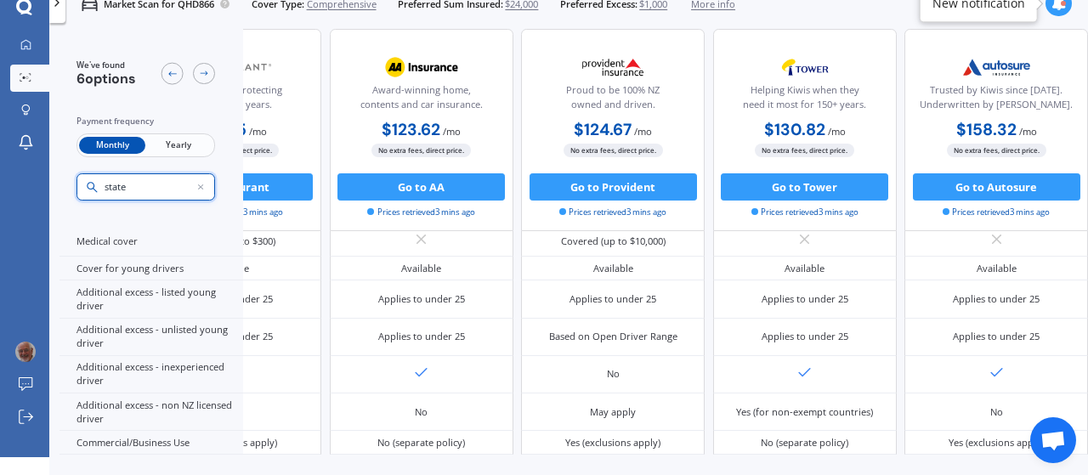
scroll to position [924, 381]
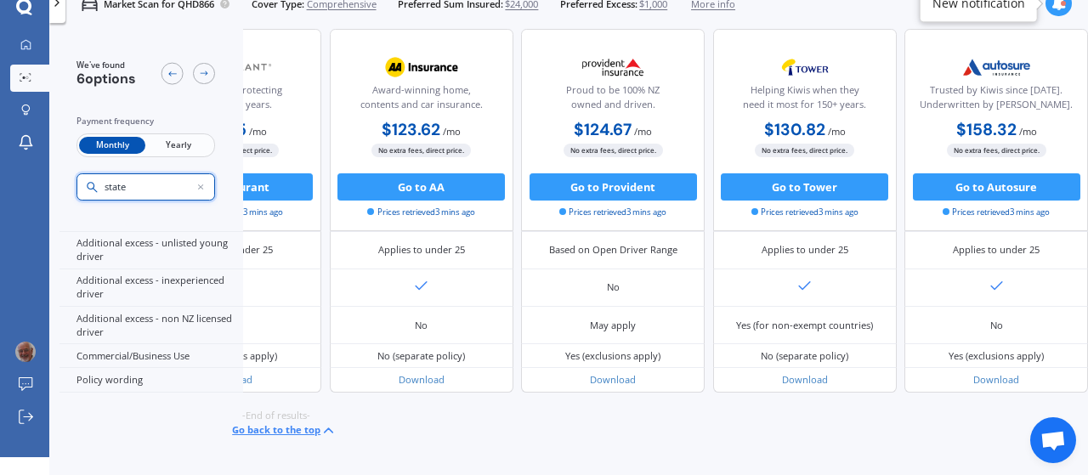
type input "state"
click at [325, 428] on polyline at bounding box center [329, 430] width 8 height 4
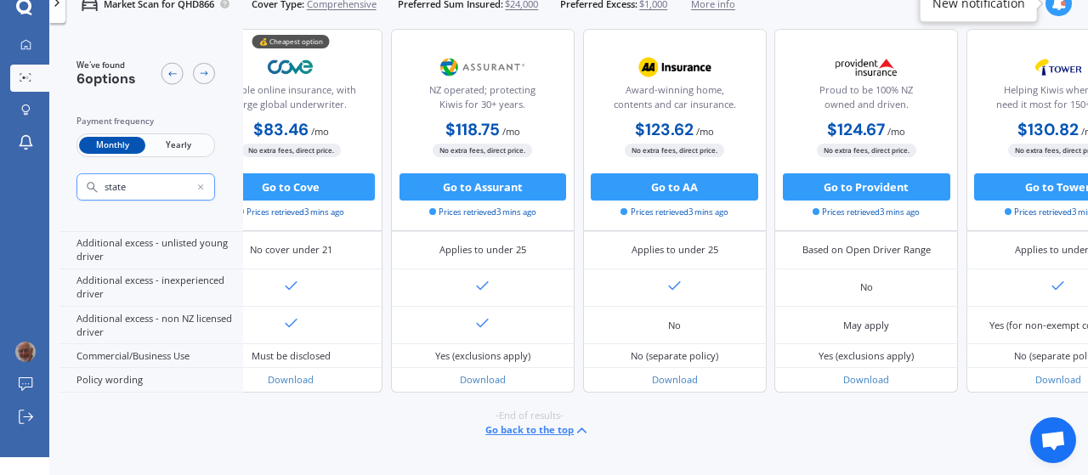
scroll to position [924, 0]
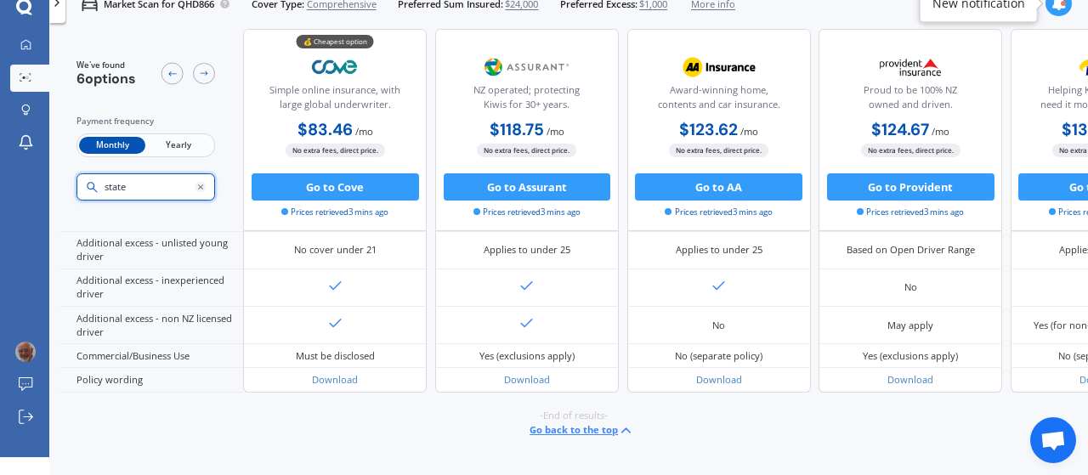
click at [199, 186] on button "×" at bounding box center [200, 187] width 11 height 11
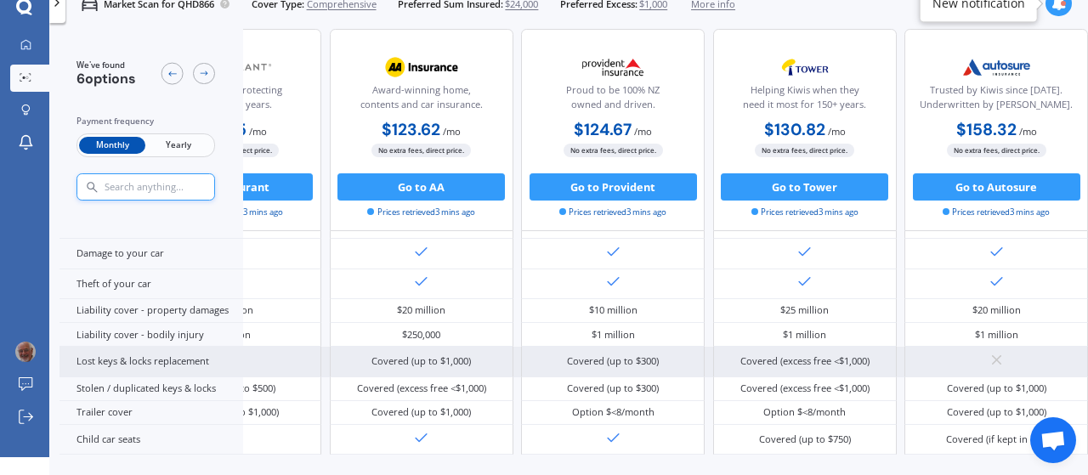
scroll to position [105, 381]
